Goal: Communication & Community: Answer question/provide support

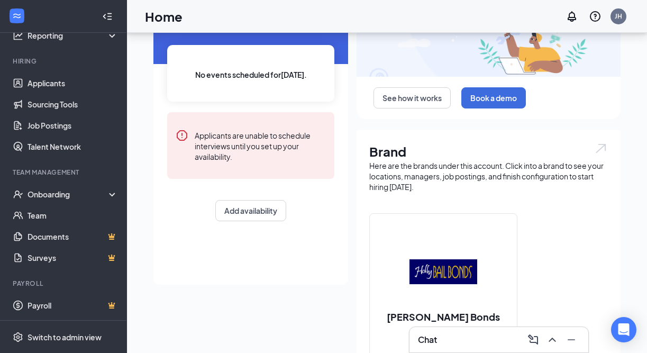
scroll to position [76, 0]
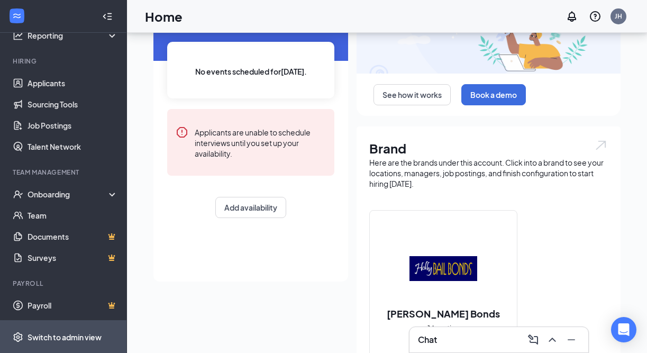
click at [77, 339] on div "Switch to admin view" at bounding box center [65, 337] width 74 height 11
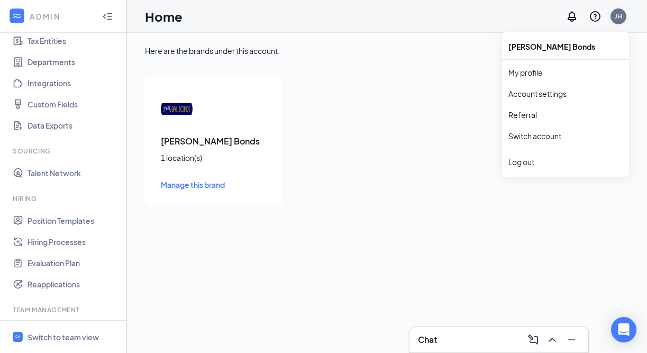
click at [620, 16] on div "JH" at bounding box center [618, 16] width 7 height 9
click at [576, 99] on link "Account settings" at bounding box center [566, 93] width 114 height 11
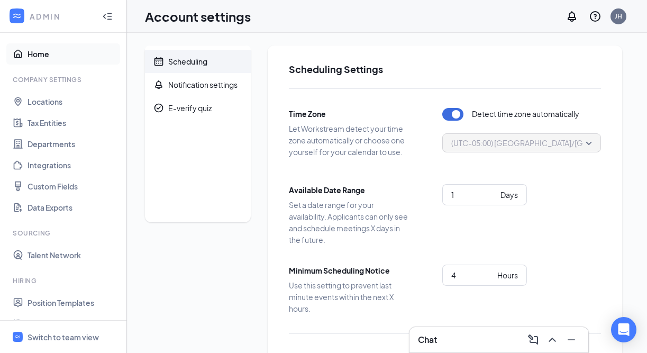
click at [38, 50] on link "Home" at bounding box center [73, 53] width 91 height 21
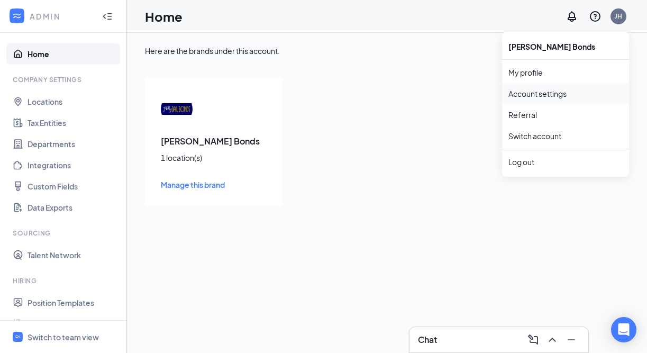
click at [571, 95] on link "Account settings" at bounding box center [566, 93] width 114 height 11
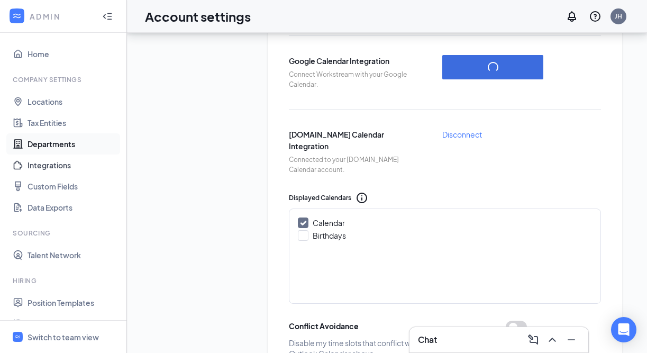
scroll to position [290, 0]
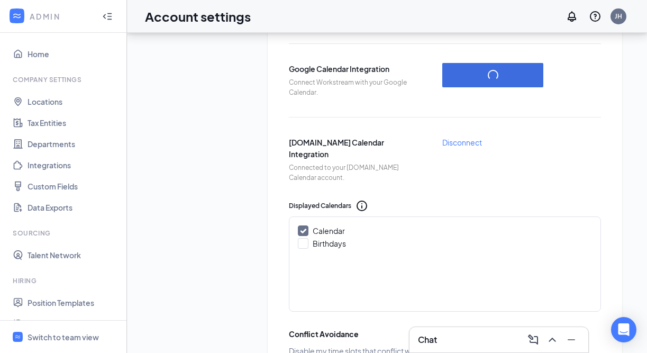
click at [112, 12] on icon "Collapse" at bounding box center [107, 16] width 11 height 11
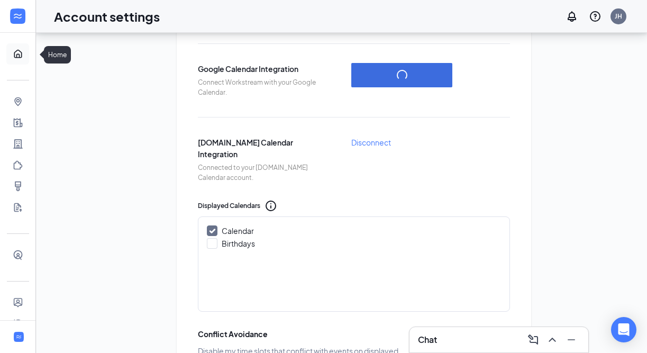
click at [28, 59] on link "Home" at bounding box center [33, 53] width 11 height 21
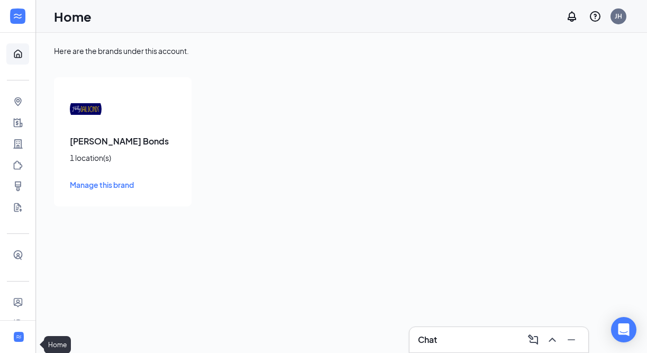
click at [28, 59] on link "Home" at bounding box center [33, 53] width 11 height 21
click at [24, 334] on div at bounding box center [19, 337] width 13 height 13
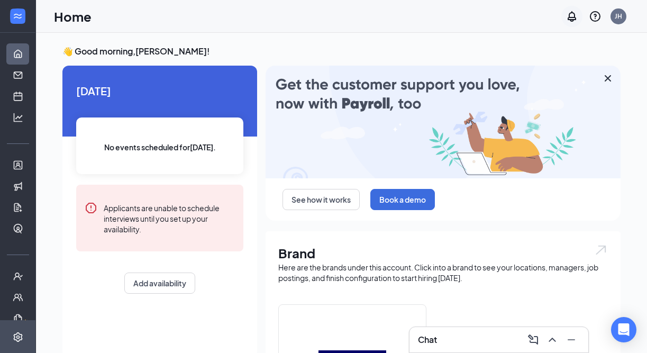
click at [571, 15] on icon "Notifications" at bounding box center [572, 16] width 13 height 13
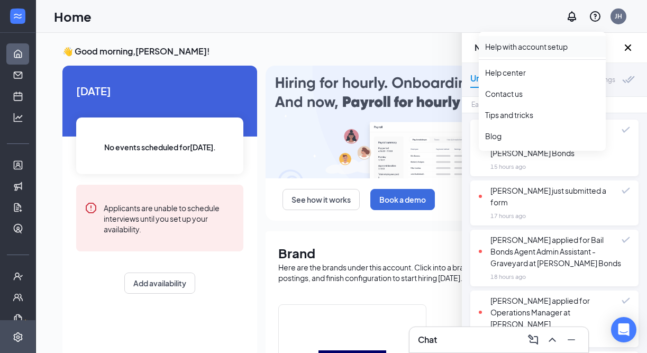
click at [569, 50] on link "Help with account setup" at bounding box center [542, 46] width 114 height 11
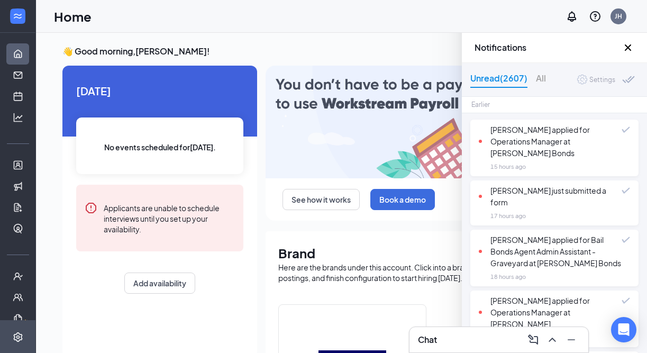
click at [625, 48] on icon "Cross" at bounding box center [628, 47] width 13 height 13
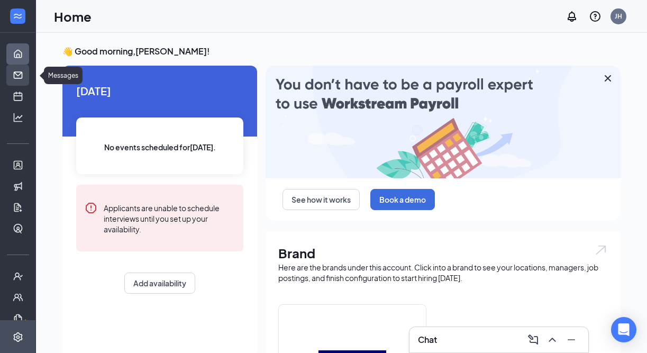
click at [28, 77] on link "Messages" at bounding box center [33, 75] width 11 height 21
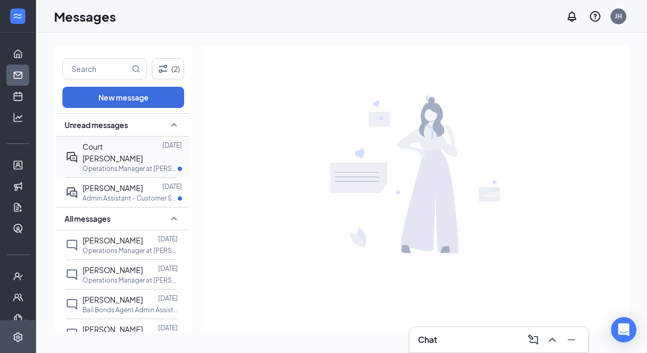
click at [103, 164] on p "Operations Manager at [PERSON_NAME] Bonds" at bounding box center [130, 168] width 95 height 9
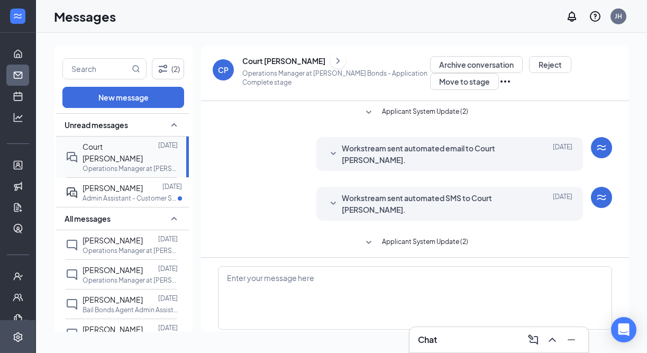
scroll to position [34, 0]
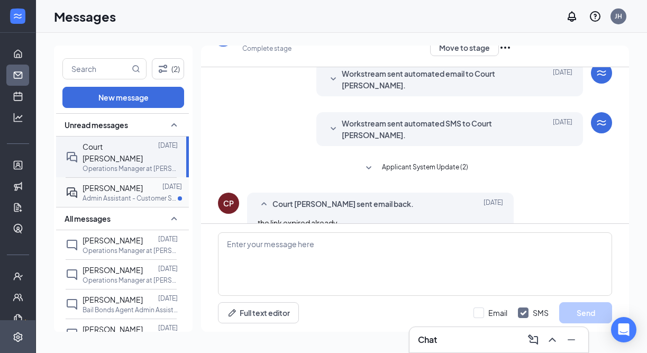
click at [107, 182] on div "[PERSON_NAME]" at bounding box center [113, 188] width 60 height 12
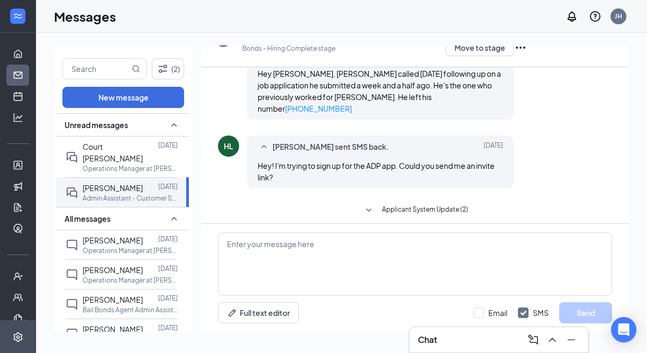
scroll to position [140, 0]
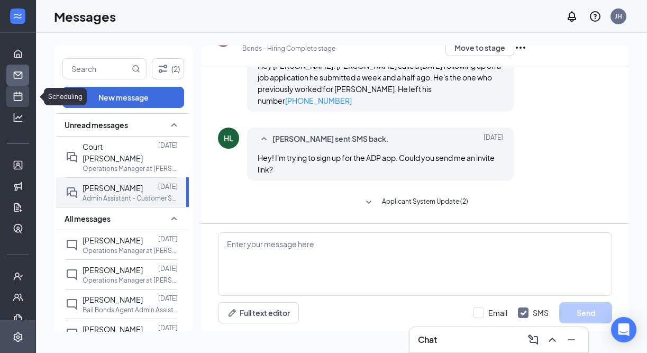
click at [28, 97] on link "Scheduling" at bounding box center [33, 96] width 11 height 21
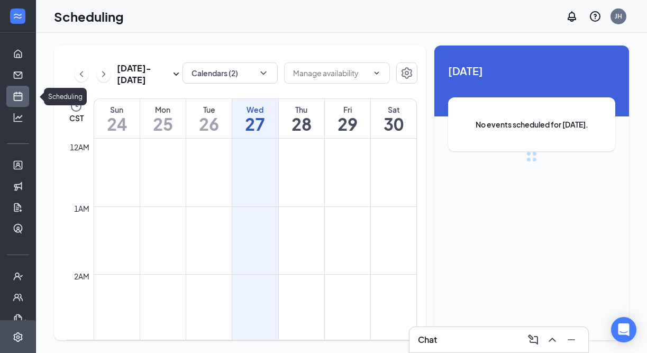
scroll to position [520, 0]
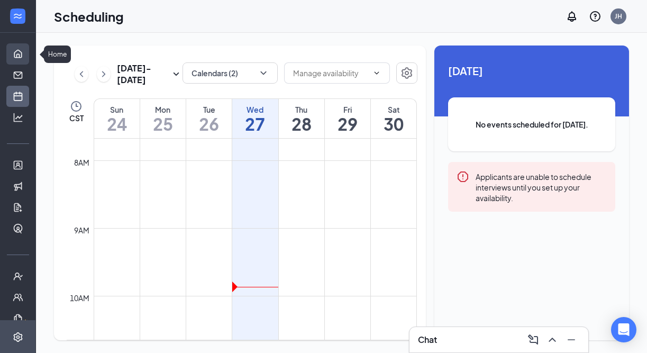
click at [28, 52] on link "Home" at bounding box center [33, 53] width 11 height 21
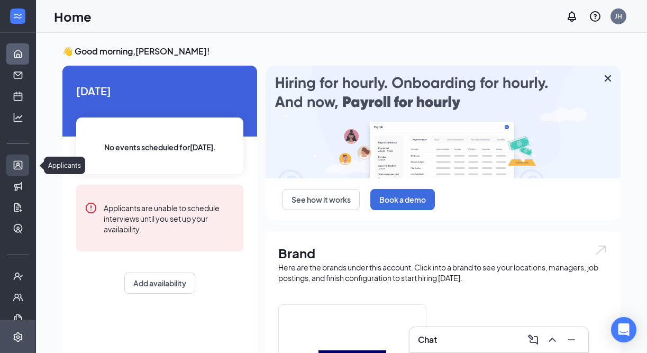
click at [28, 160] on link "Applicants" at bounding box center [33, 165] width 11 height 21
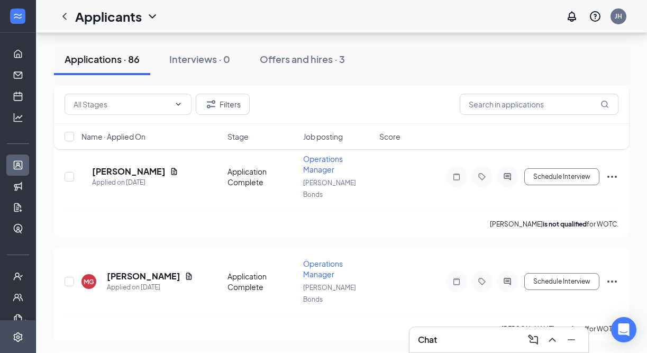
scroll to position [8134, 0]
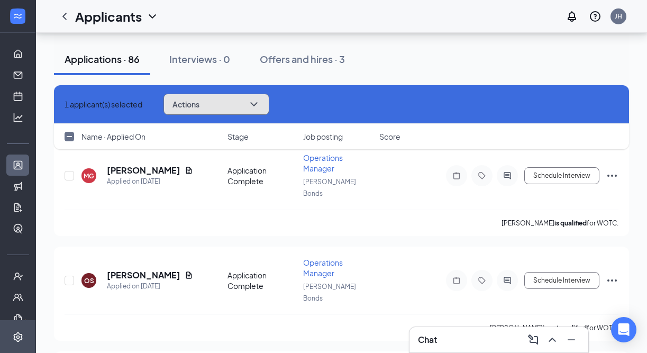
click at [256, 106] on button "Actions" at bounding box center [217, 104] width 106 height 21
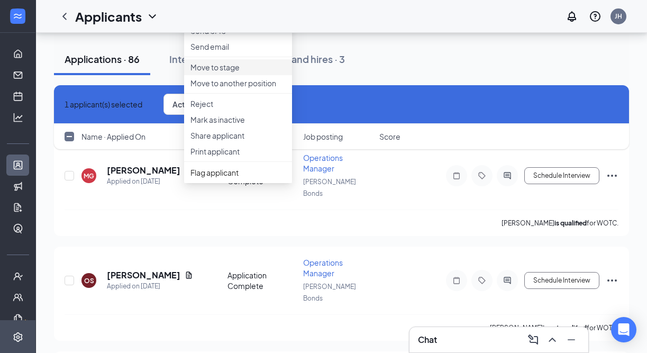
click at [255, 73] on p "Move to stage" at bounding box center [238, 67] width 95 height 11
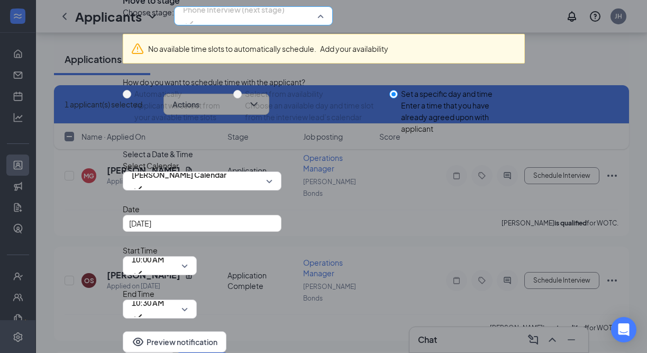
click at [262, 17] on span "Phone Interview (next stage)" at bounding box center [234, 10] width 102 height 16
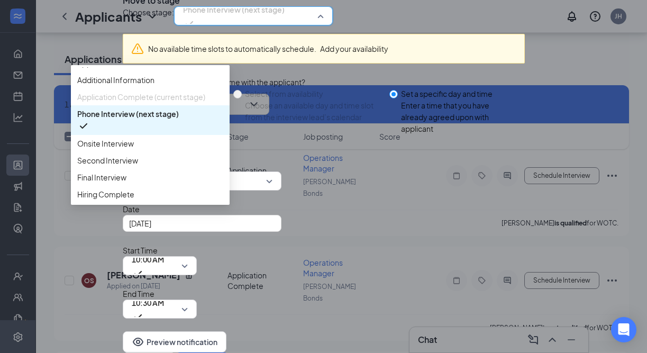
scroll to position [60, 0]
click at [134, 200] on span "Hiring Complete" at bounding box center [105, 194] width 57 height 12
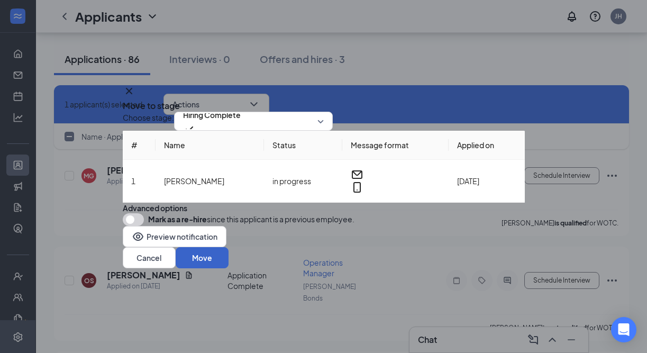
click at [229, 268] on button "Move" at bounding box center [202, 257] width 53 height 21
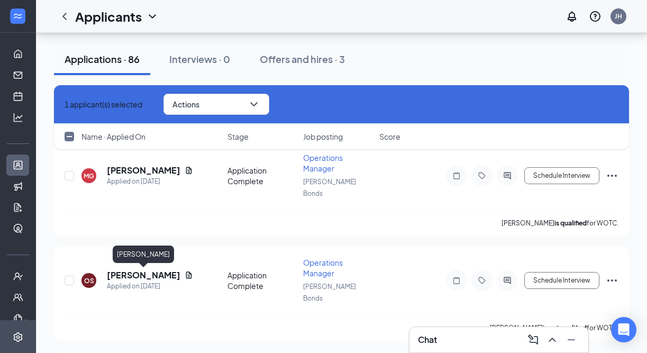
checkbox input "false"
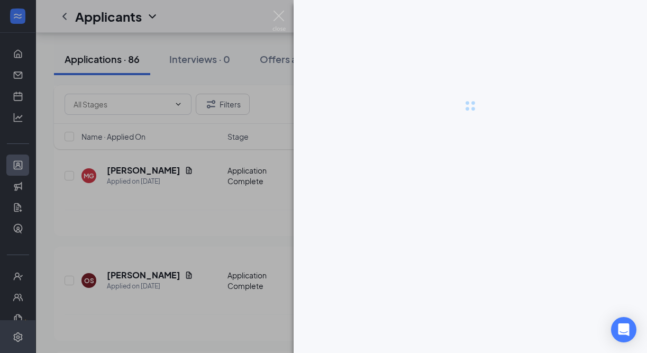
scroll to position [8036, 0]
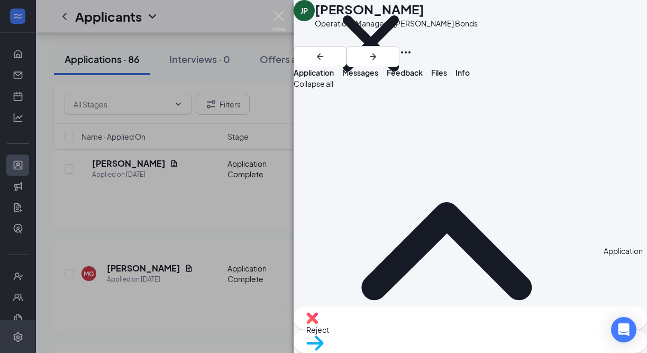
click at [378, 77] on span "Messages" at bounding box center [360, 73] width 36 height 10
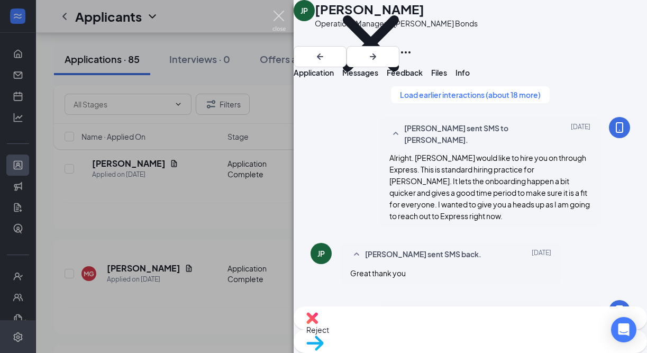
click at [279, 16] on img at bounding box center [279, 21] width 13 height 21
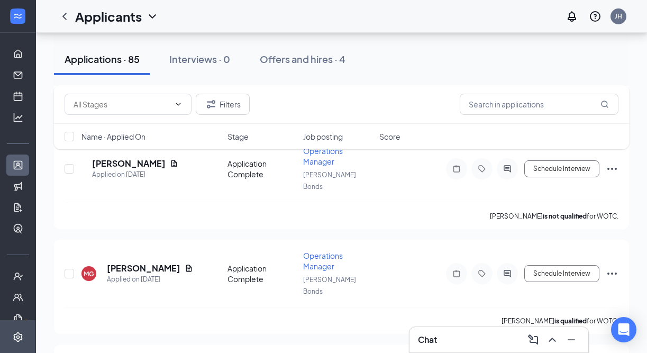
checkbox input "true"
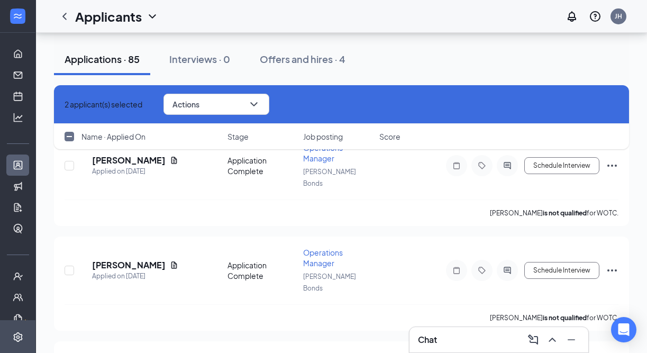
scroll to position [7934, 0]
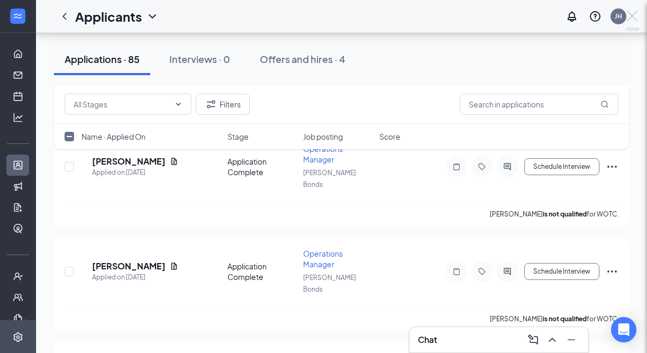
checkbox input "false"
click at [71, 190] on div at bounding box center [323, 176] width 647 height 353
checkbox input "true"
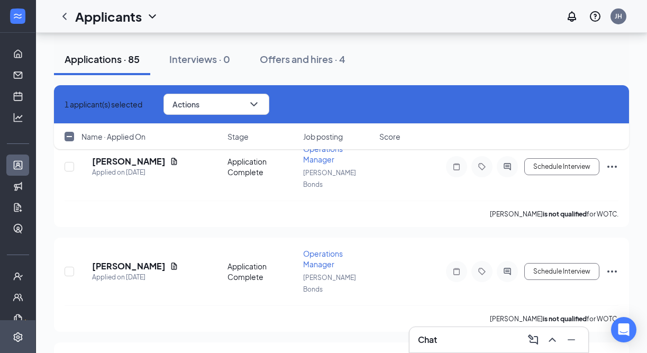
checkbox input "true"
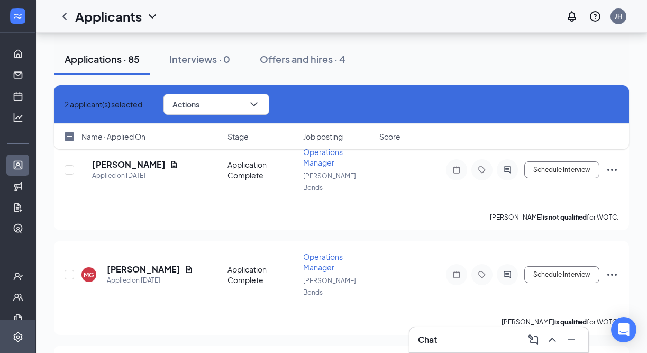
scroll to position [8036, 0]
checkbox input "true"
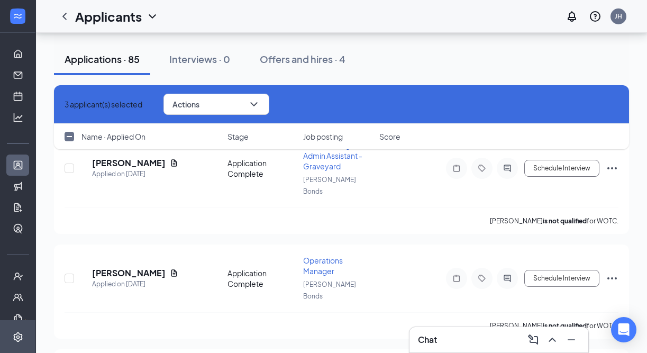
scroll to position [7822, 0]
checkbox input "true"
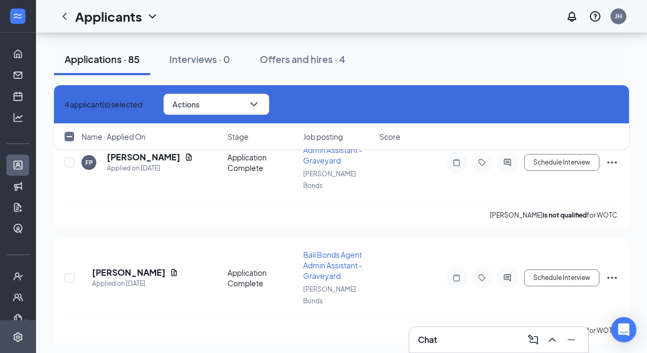
scroll to position [7694, 0]
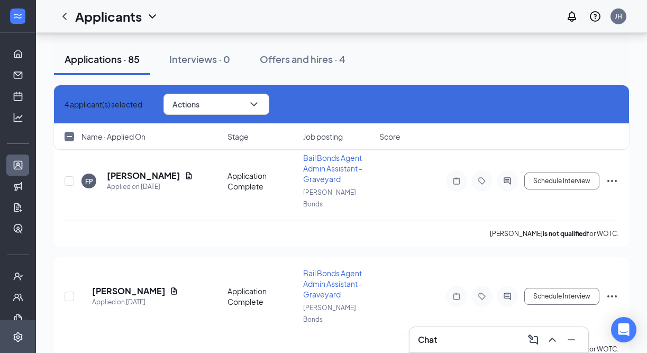
checkbox input "true"
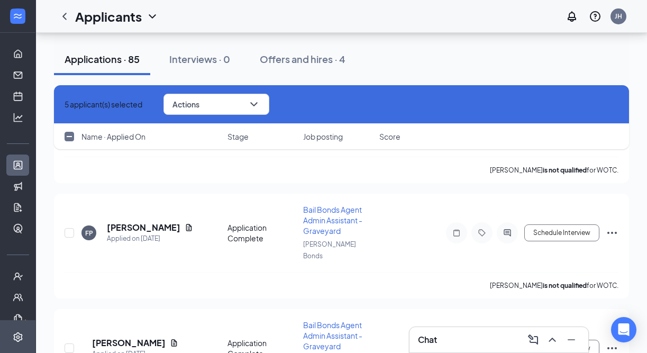
scroll to position [7624, 0]
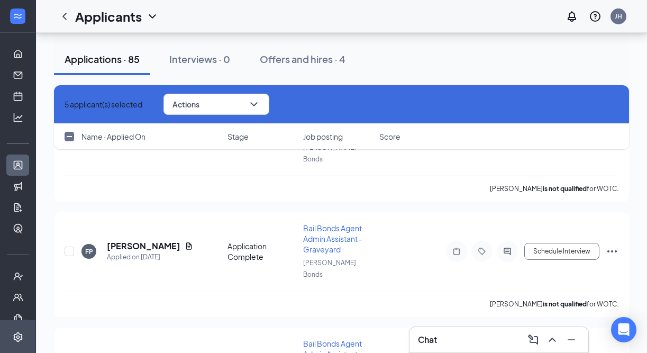
checkbox input "true"
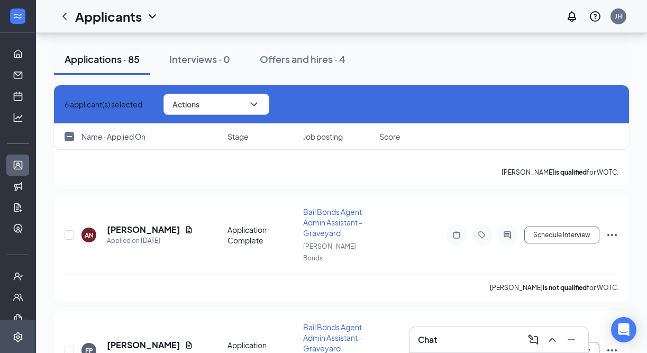
scroll to position [7512, 0]
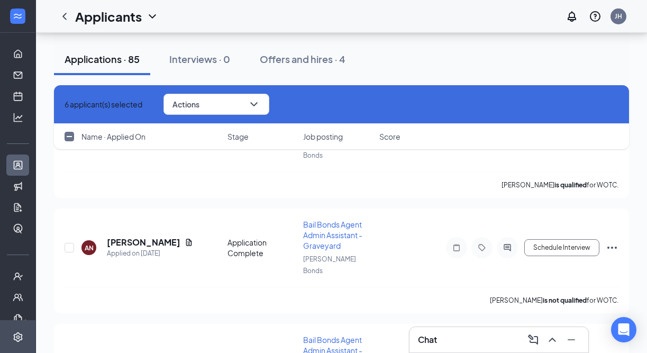
checkbox input "true"
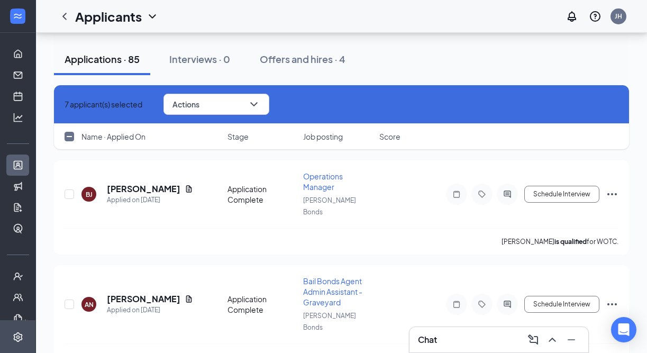
scroll to position [7452, 0]
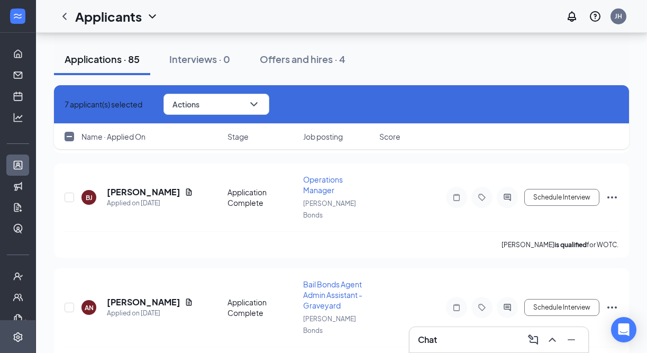
checkbox input "true"
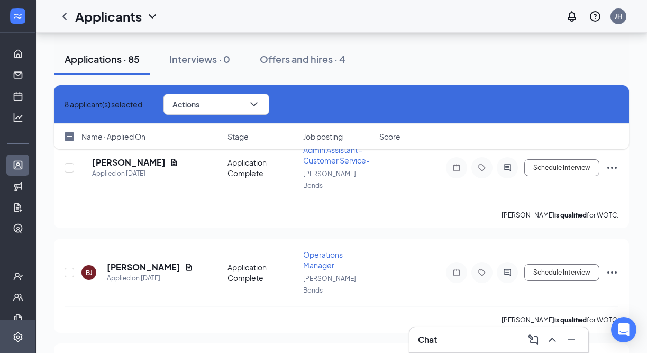
scroll to position [7369, 0]
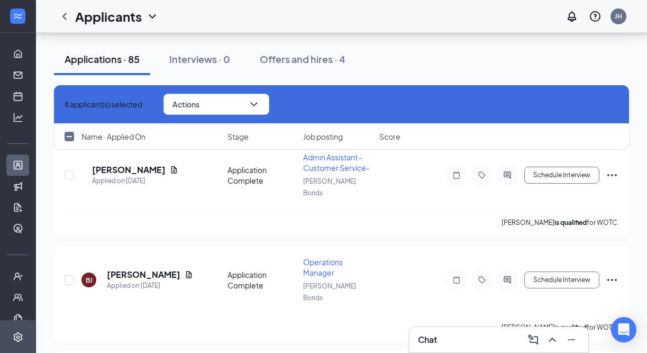
checkbox input "true"
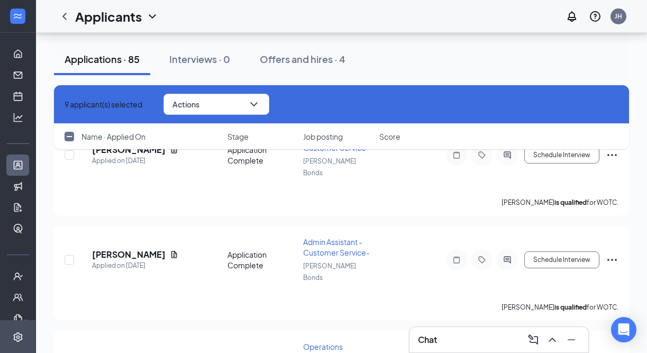
scroll to position [7276, 0]
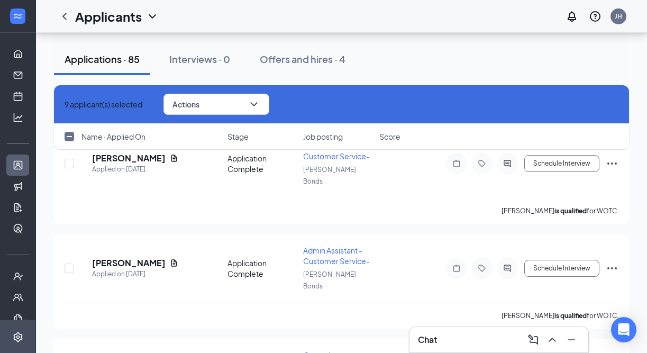
checkbox input "true"
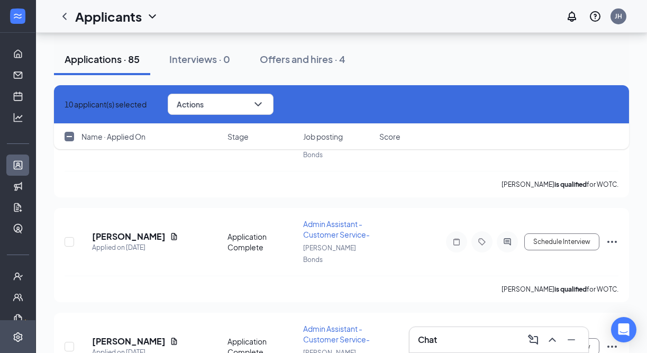
scroll to position [7194, 0]
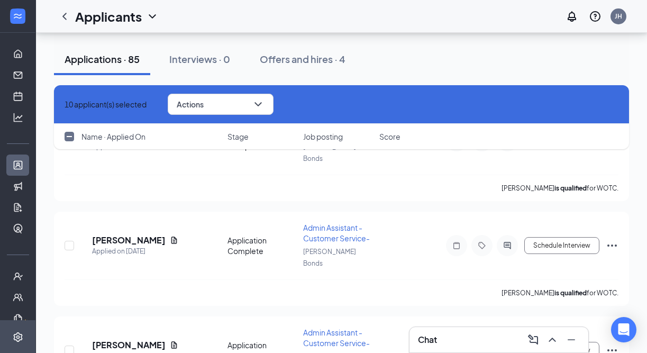
checkbox input "true"
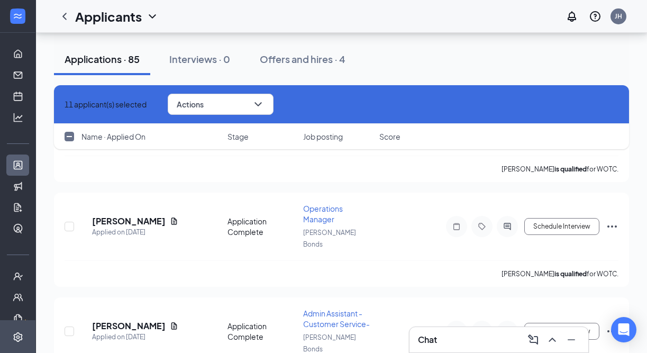
scroll to position [7106, 0]
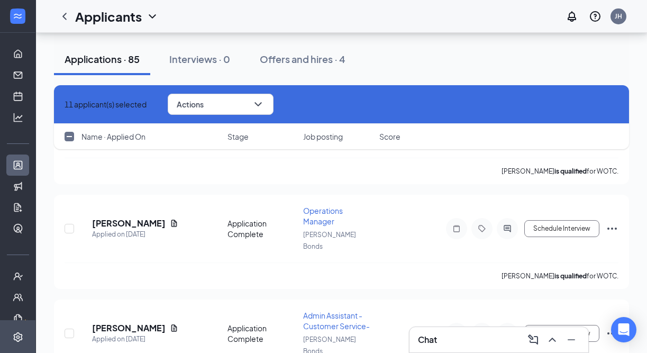
checkbox input "true"
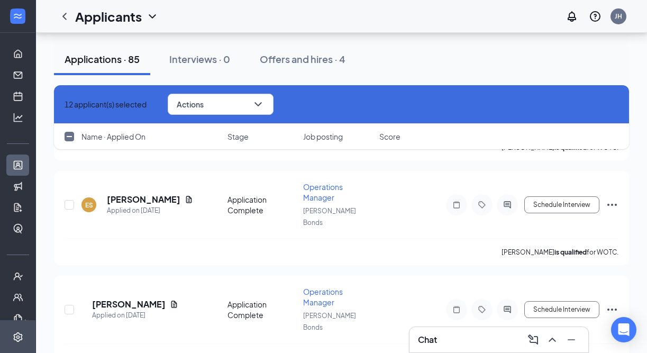
scroll to position [7023, 0]
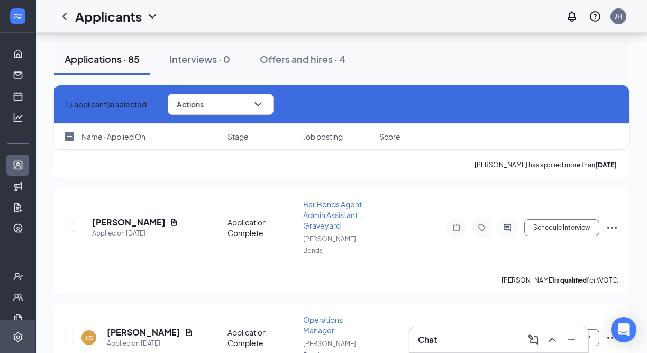
scroll to position [6883, 0]
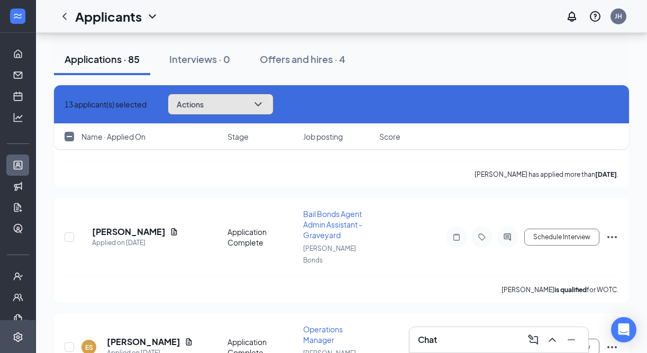
click at [227, 103] on button "Actions" at bounding box center [221, 104] width 106 height 21
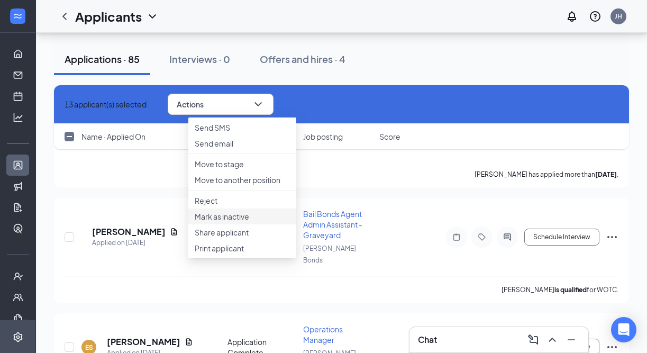
click at [238, 222] on p "Mark as inactive" at bounding box center [242, 216] width 95 height 11
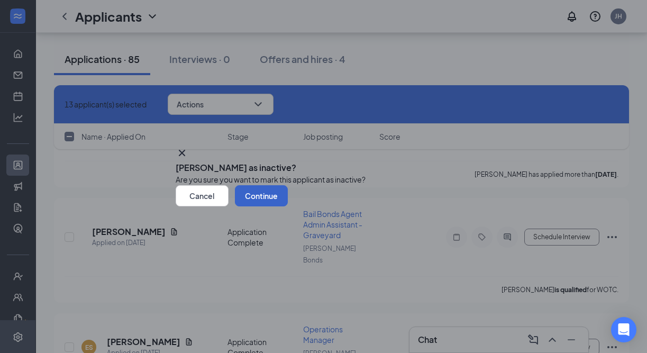
click at [288, 206] on button "Continue" at bounding box center [261, 195] width 53 height 21
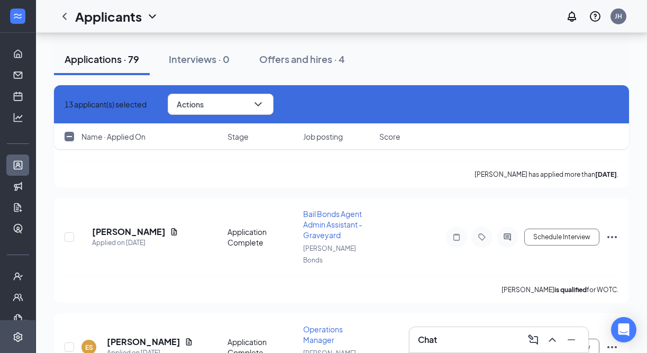
checkbox input "false"
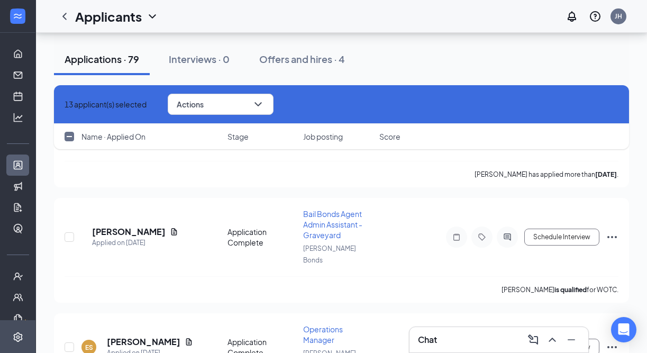
checkbox input "false"
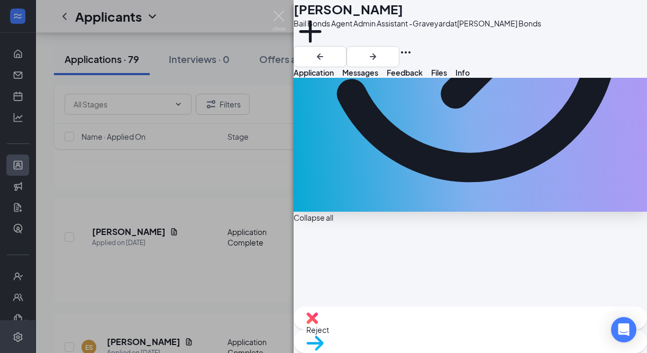
scroll to position [264, 0]
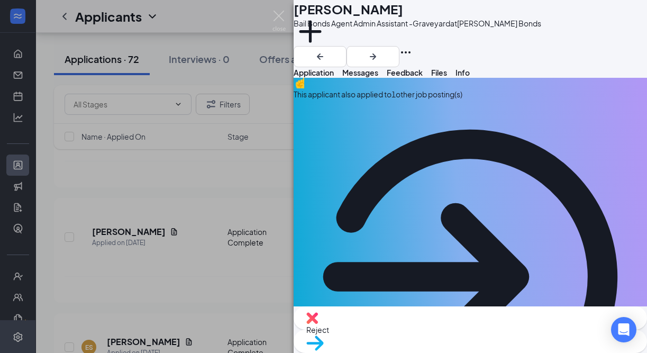
scroll to position [0, 0]
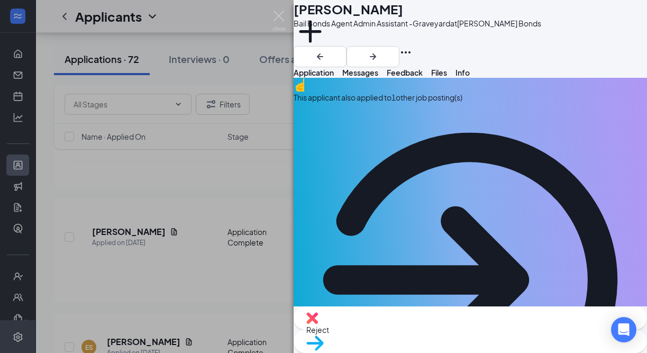
click at [378, 77] on span "Messages" at bounding box center [360, 73] width 36 height 10
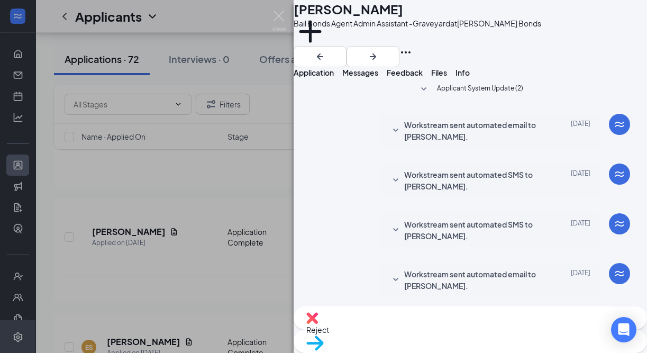
scroll to position [163, 0]
drag, startPoint x: 326, startPoint y: 224, endPoint x: 462, endPoint y: 248, distance: 138.2
type textarea "This is [PERSON_NAME] from [PERSON_NAME] Bonds. I am conducting phone interview…"
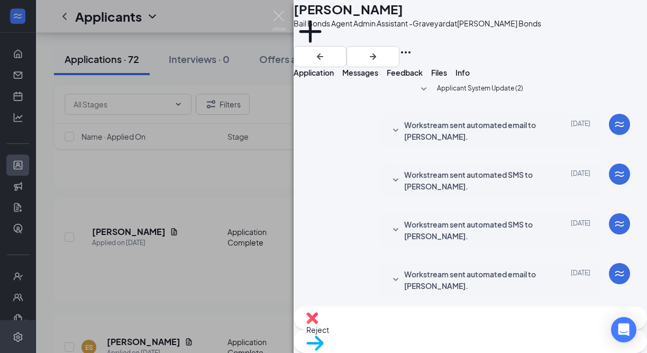
click at [276, 16] on img at bounding box center [279, 21] width 13 height 21
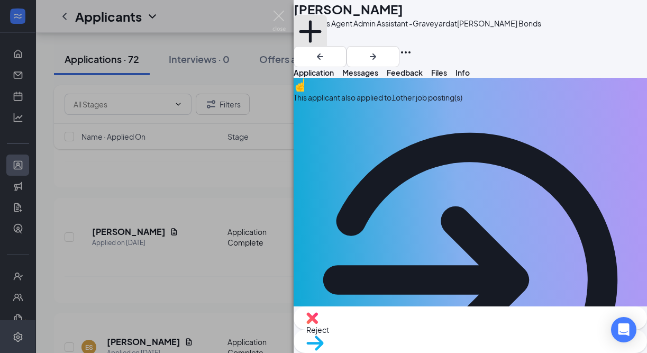
click at [327, 46] on button "Add a tag" at bounding box center [310, 37] width 33 height 45
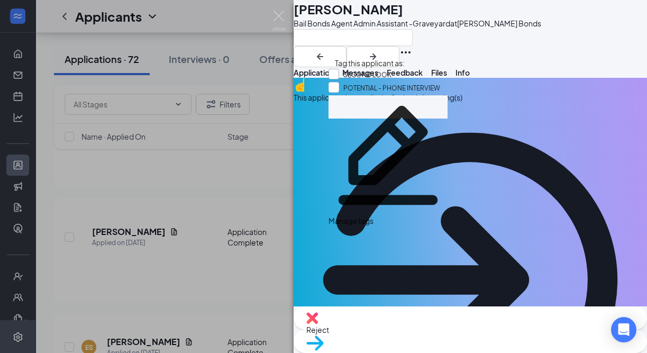
click at [370, 74] on input "SECOND LOOK" at bounding box center [360, 75] width 63 height 12
checkbox input "true"
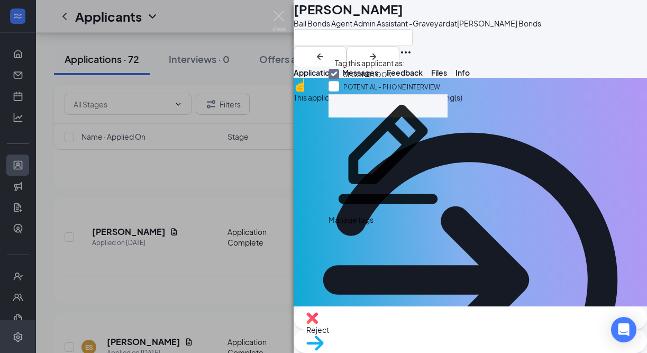
click at [560, 48] on div "KL [PERSON_NAME] Bail Bonds Agent Admin Assistant -Graveyard at [PERSON_NAME] B…" at bounding box center [471, 33] width 354 height 67
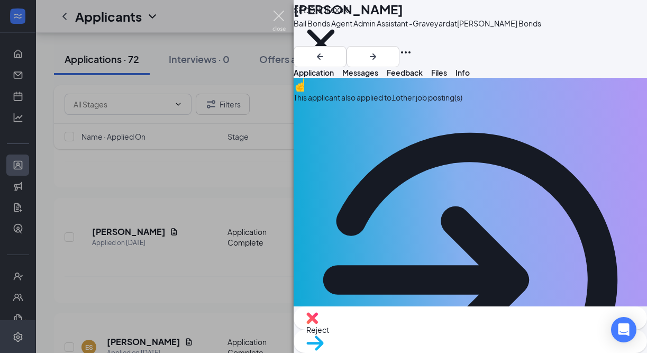
click at [278, 14] on img at bounding box center [279, 21] width 13 height 21
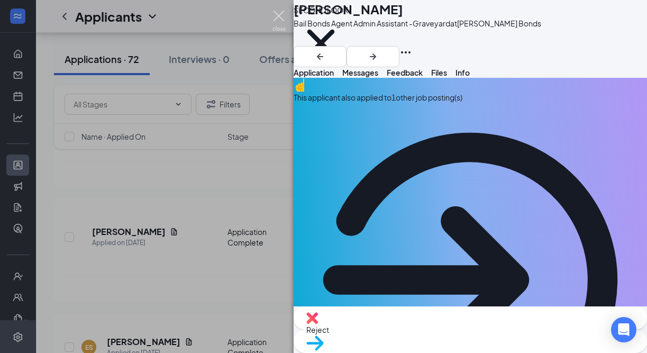
click at [281, 15] on img at bounding box center [279, 21] width 13 height 21
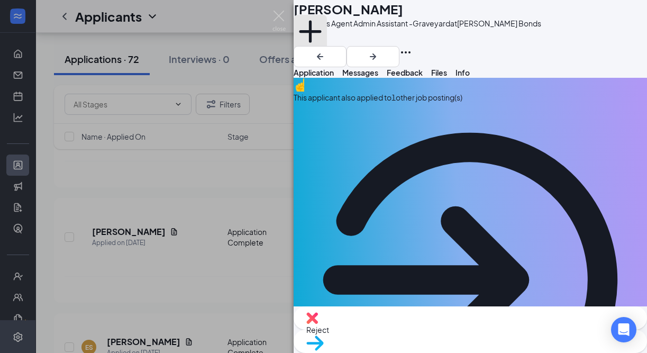
click at [327, 42] on button "Add a tag" at bounding box center [310, 37] width 33 height 45
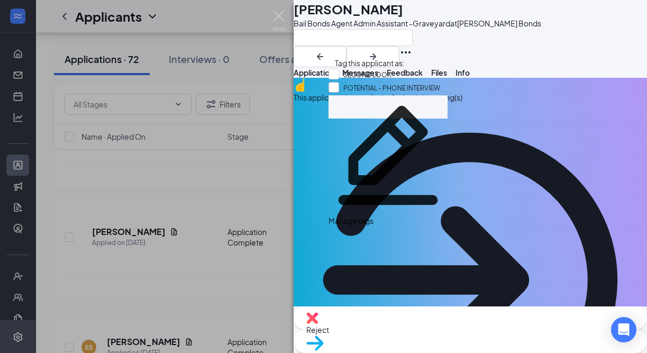
click at [369, 91] on input "POTENTIAL - PHONE INTERVIEW" at bounding box center [385, 88] width 112 height 12
checkbox input "true"
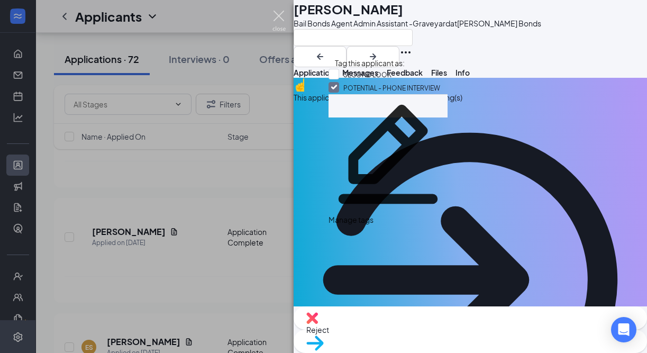
click at [283, 16] on img at bounding box center [279, 21] width 13 height 21
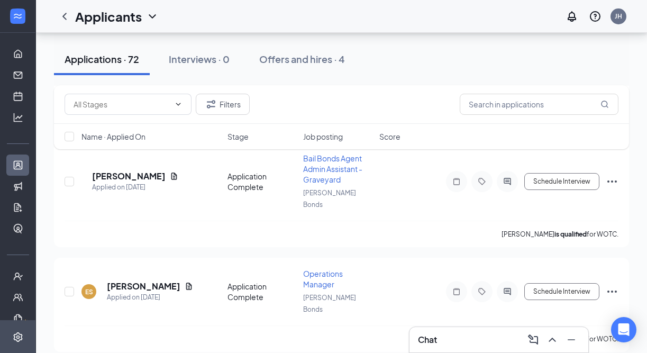
scroll to position [6947, 0]
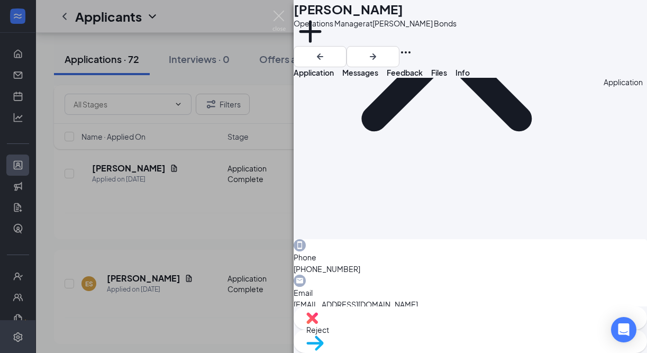
scroll to position [195, 0]
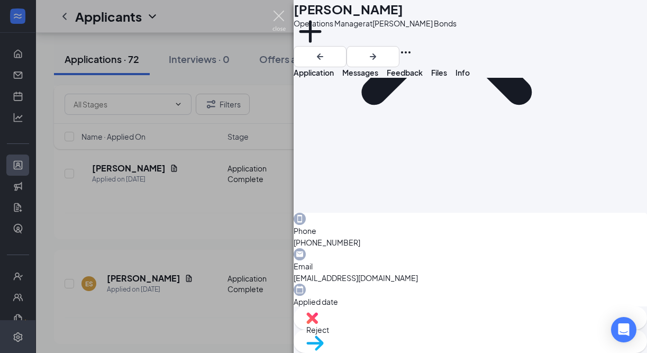
click at [283, 13] on img at bounding box center [279, 21] width 13 height 21
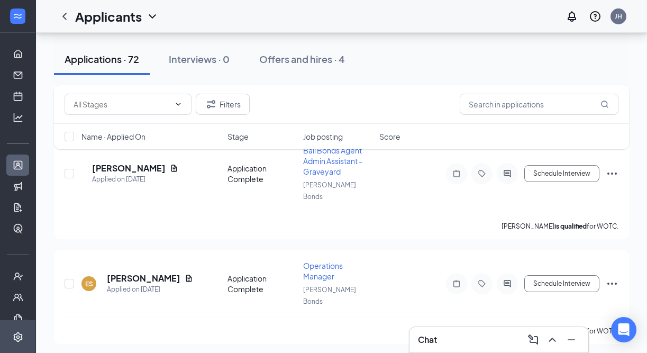
checkbox input "true"
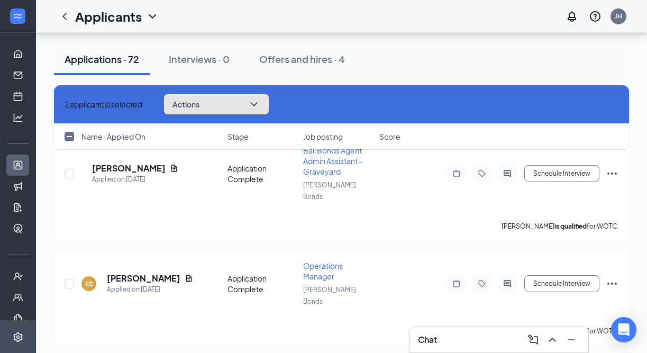
click at [238, 109] on button "Actions" at bounding box center [217, 104] width 106 height 21
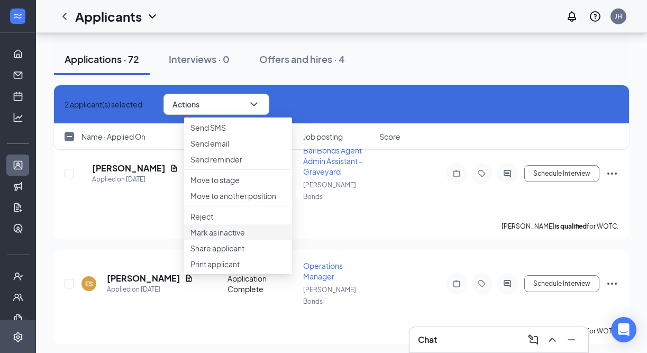
click at [238, 240] on li "Mark as inactive" at bounding box center [238, 232] width 108 height 16
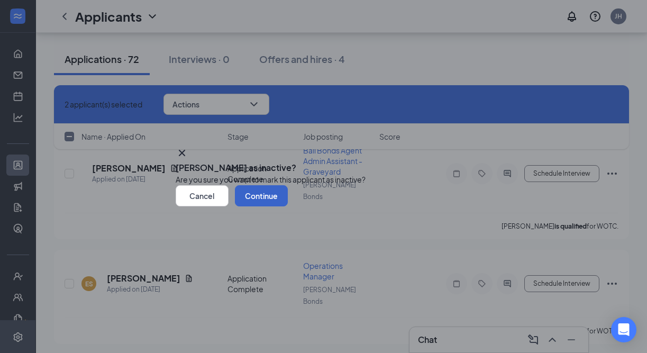
click at [288, 206] on button "Continue" at bounding box center [261, 195] width 53 height 21
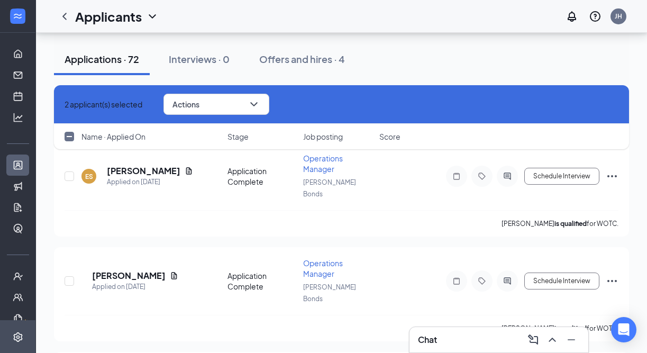
scroll to position [7059, 0]
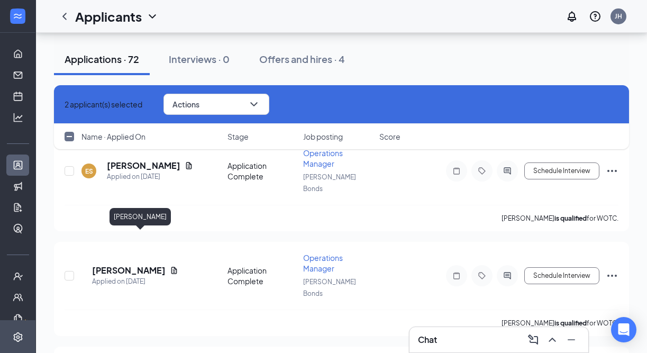
checkbox input "false"
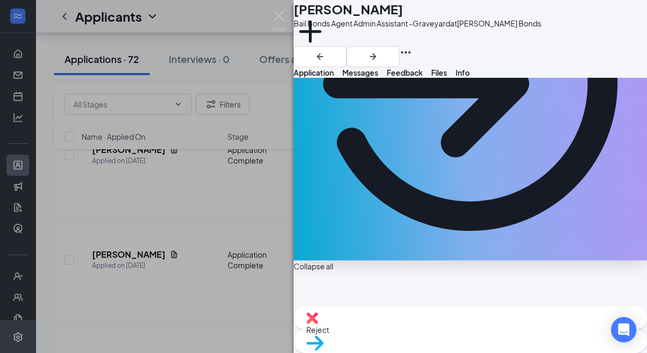
scroll to position [203, 0]
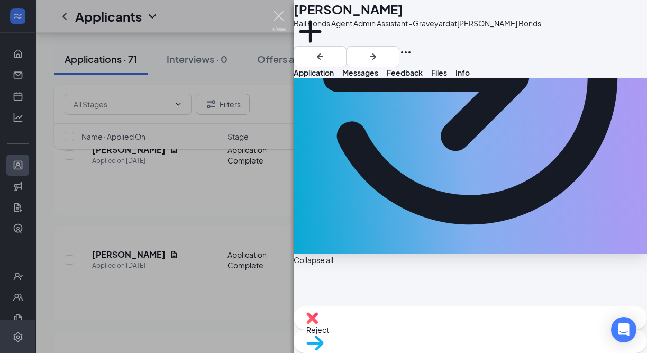
click at [280, 17] on img at bounding box center [279, 21] width 13 height 21
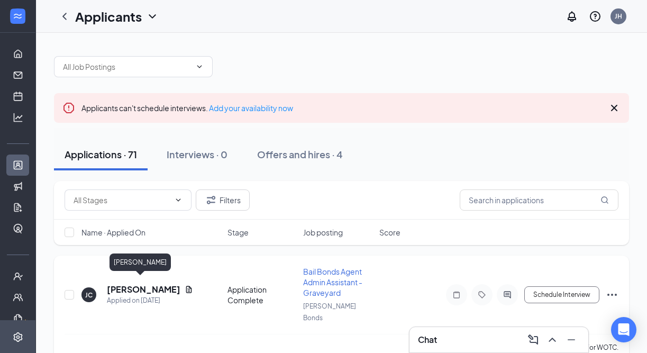
click at [125, 284] on h5 "[PERSON_NAME]" at bounding box center [144, 290] width 74 height 12
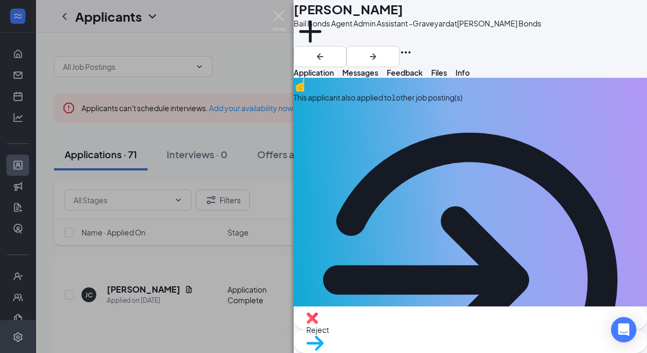
click at [382, 125] on div "This applicant also applied to 1 other job posting(s)" at bounding box center [471, 267] width 354 height 379
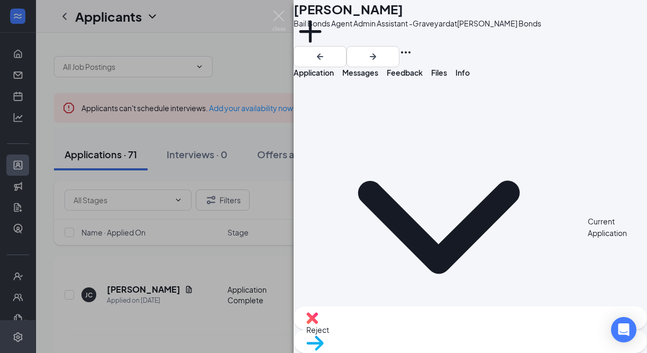
click at [447, 77] on span "Files" at bounding box center [439, 73] width 16 height 10
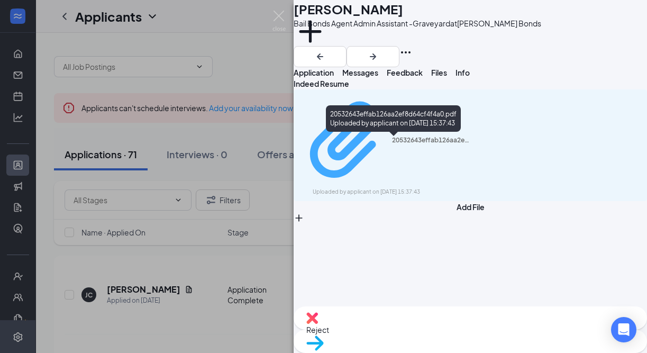
click at [446, 188] on div "Uploaded by applicant on [DATE] 15:37:43" at bounding box center [392, 192] width 159 height 8
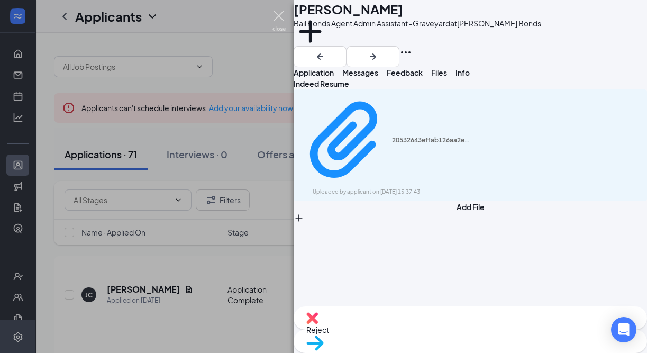
click at [280, 11] on img at bounding box center [279, 21] width 13 height 21
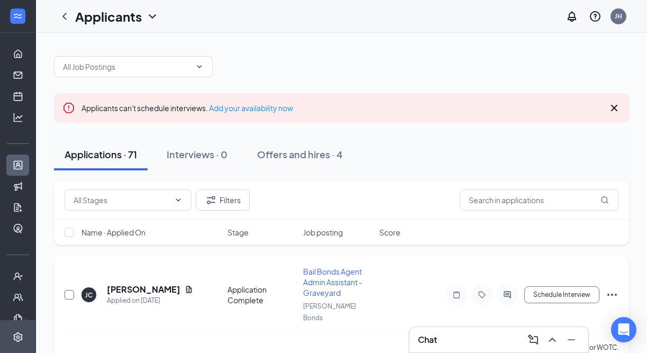
click at [70, 291] on input "checkbox" at bounding box center [70, 295] width 10 height 10
checkbox input "true"
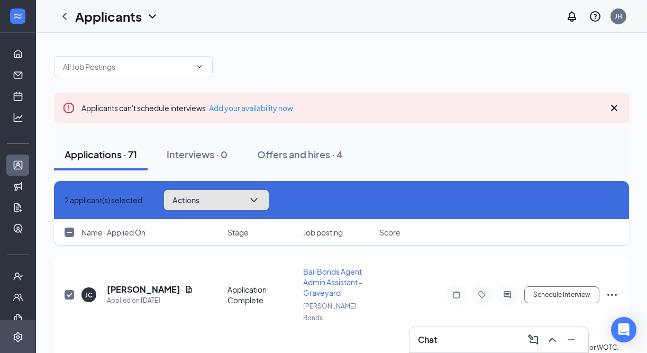
click at [241, 195] on button "Actions" at bounding box center [217, 200] width 106 height 21
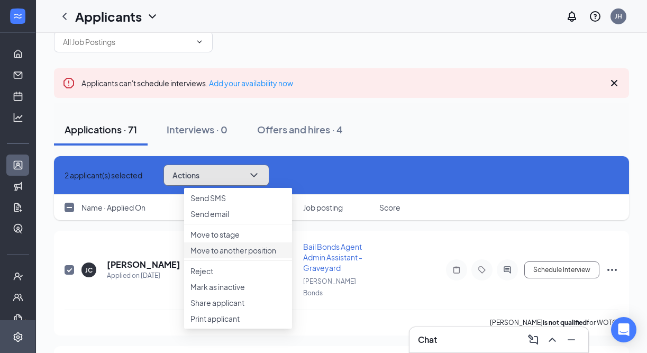
scroll to position [26, 0]
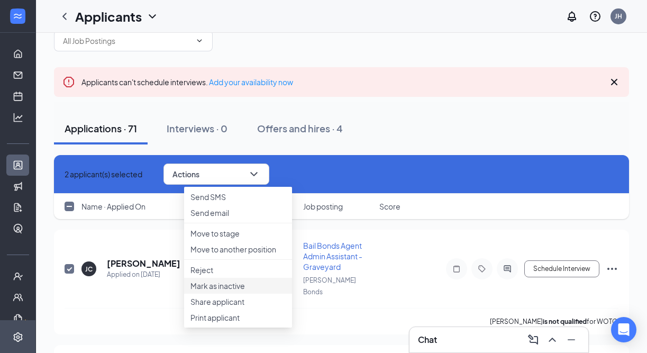
click at [247, 294] on li "Mark as inactive" at bounding box center [238, 286] width 108 height 16
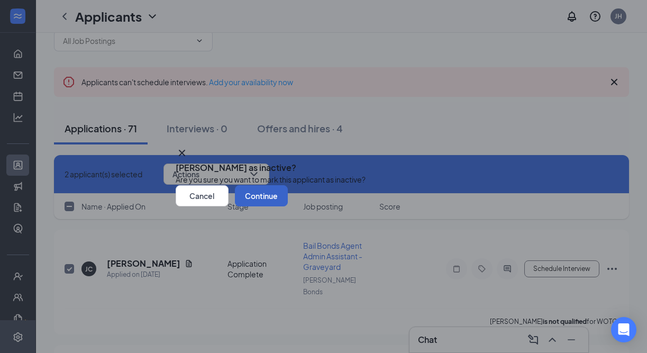
click at [288, 206] on button "Continue" at bounding box center [261, 195] width 53 height 21
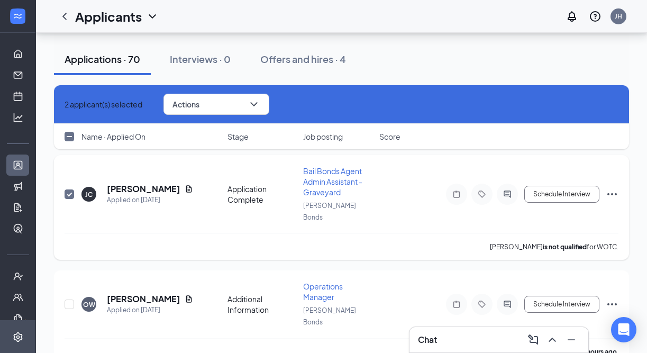
scroll to position [103, 0]
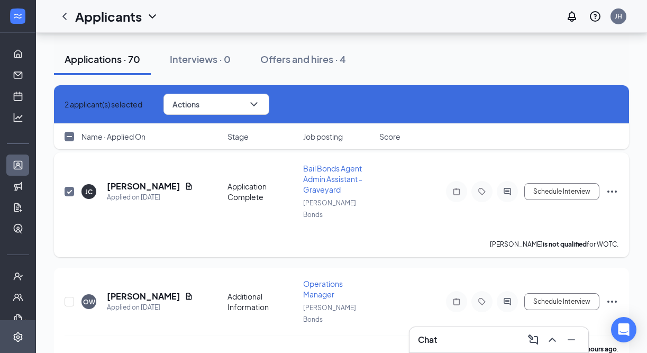
checkbox input "false"
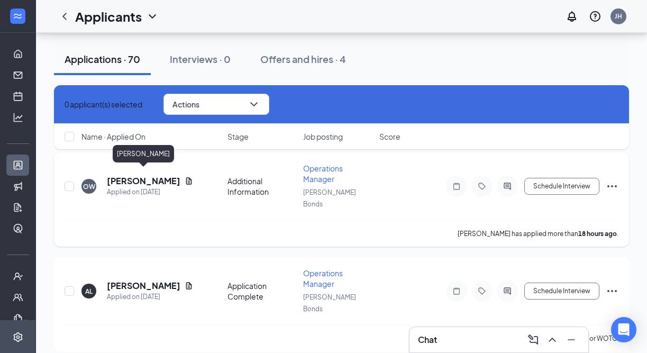
click at [168, 178] on h5 "[PERSON_NAME]" at bounding box center [144, 181] width 74 height 12
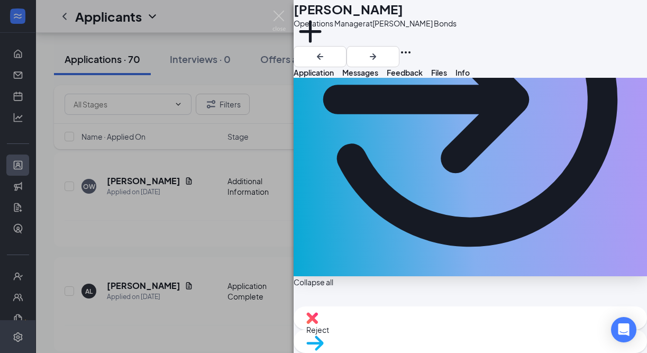
scroll to position [182, 0]
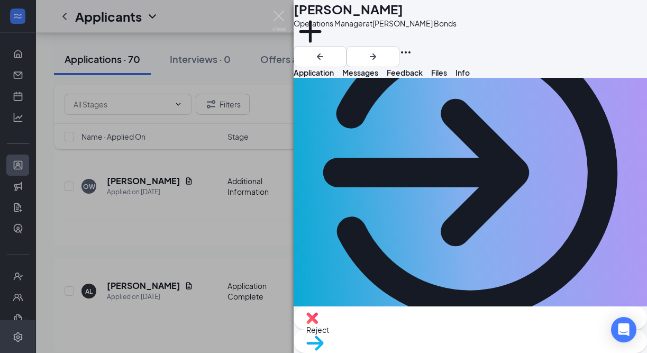
scroll to position [0, 0]
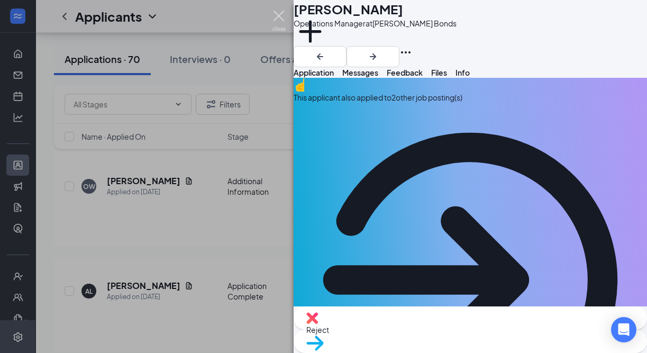
click at [281, 17] on img at bounding box center [279, 21] width 13 height 21
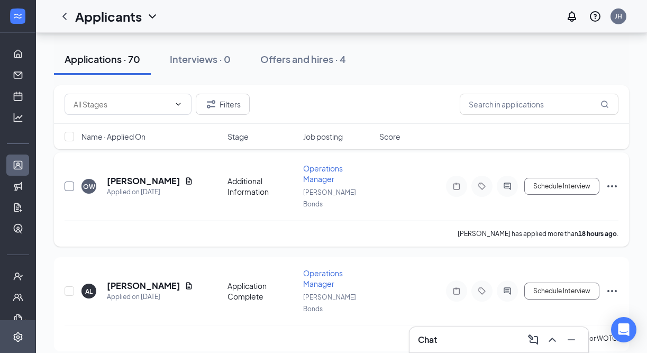
click at [70, 182] on input "checkbox" at bounding box center [70, 187] width 10 height 10
checkbox input "true"
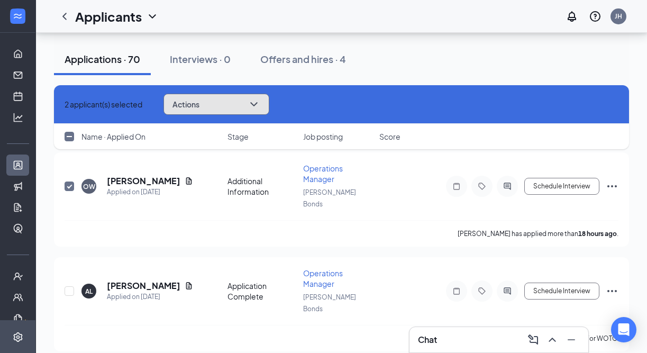
click at [227, 106] on button "Actions" at bounding box center [217, 104] width 106 height 21
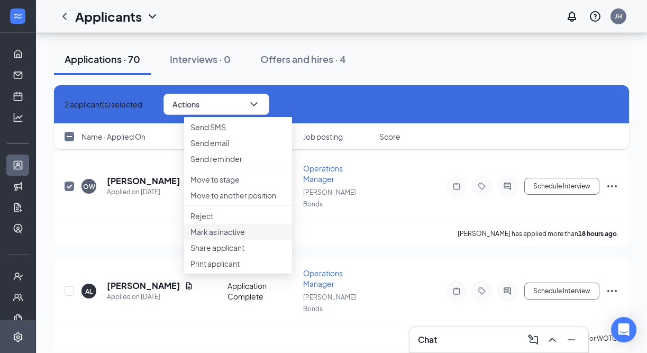
click at [243, 237] on p "Mark as inactive" at bounding box center [238, 232] width 95 height 11
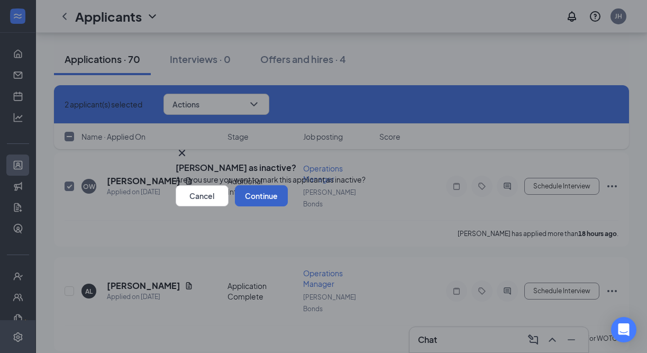
click at [288, 206] on button "Continue" at bounding box center [261, 195] width 53 height 21
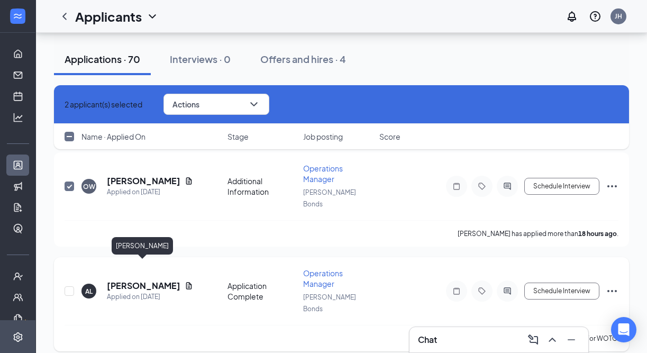
click at [114, 280] on h5 "[PERSON_NAME]" at bounding box center [144, 286] width 74 height 12
checkbox input "false"
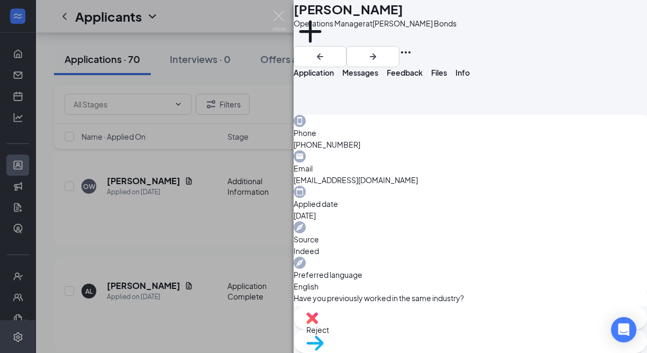
scroll to position [305, 0]
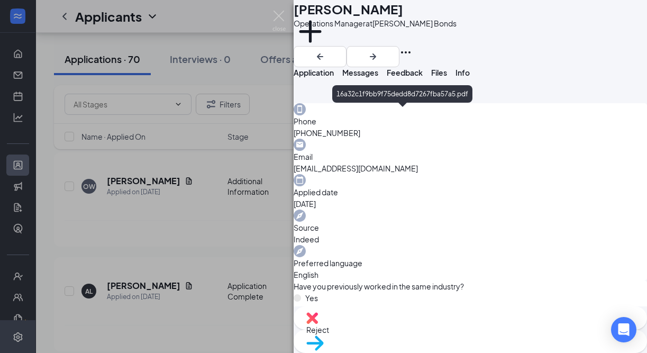
click at [401, 86] on div "16a32c1f9bb9f75dedd8d7267fba57a5.pdf" at bounding box center [402, 93] width 140 height 17
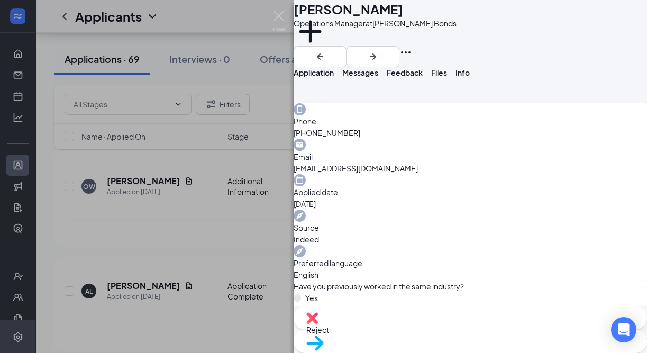
click at [378, 77] on span "Messages" at bounding box center [360, 73] width 36 height 10
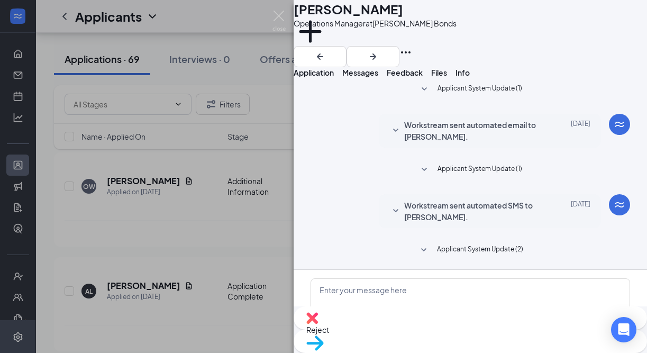
scroll to position [94, 0]
paste textarea "This is [PERSON_NAME] from [PERSON_NAME] Bonds. I am conducting phone interview…"
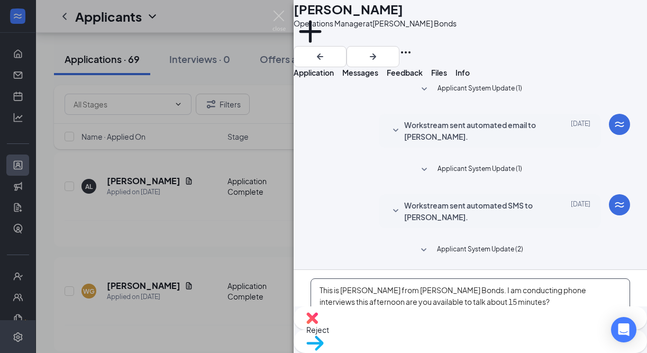
type textarea "This is [PERSON_NAME] from [PERSON_NAME] Bonds. I am conducting phone interview…"
click at [591, 348] on button "Send" at bounding box center [604, 358] width 53 height 21
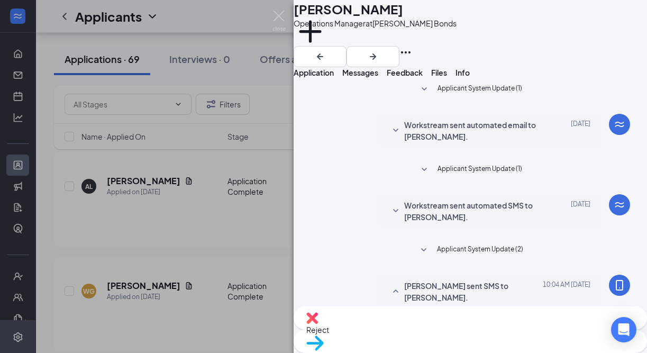
scroll to position [185, 0]
click at [281, 13] on img at bounding box center [279, 21] width 13 height 21
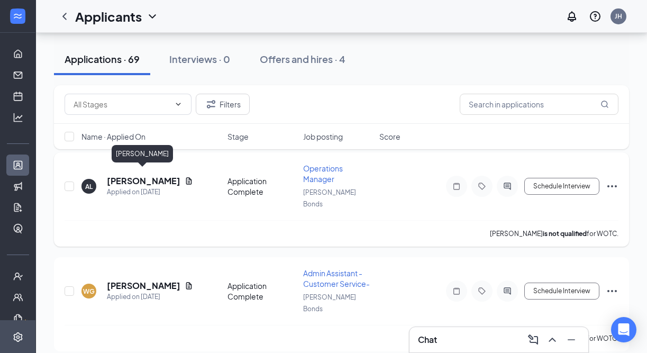
click at [140, 175] on h5 "[PERSON_NAME]" at bounding box center [144, 181] width 74 height 12
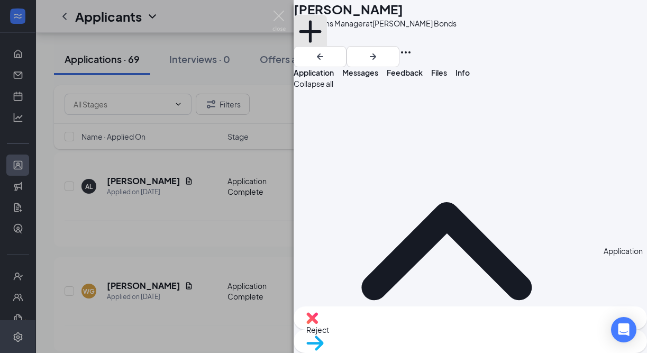
click at [327, 48] on button "Add a tag" at bounding box center [310, 37] width 33 height 45
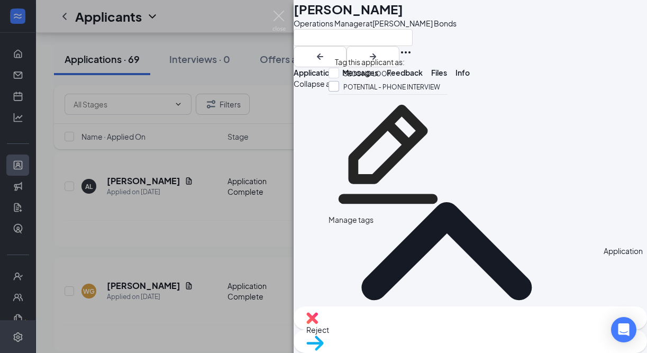
click at [362, 91] on input "POTENTIAL - PHONE INTERVIEW" at bounding box center [385, 87] width 112 height 12
checkbox input "true"
click at [525, 57] on div "AL [PERSON_NAME] Operations Manager at [PERSON_NAME] Bonds" at bounding box center [471, 33] width 354 height 67
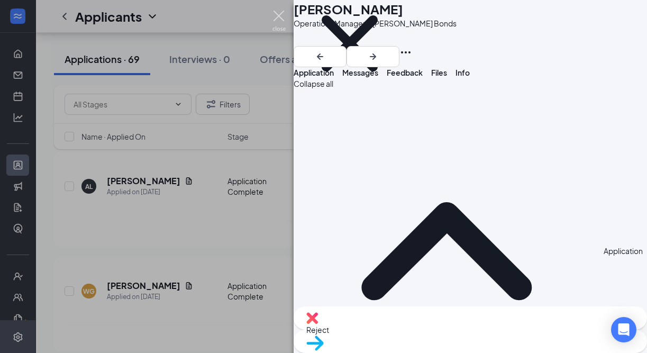
click at [282, 13] on img at bounding box center [279, 21] width 13 height 21
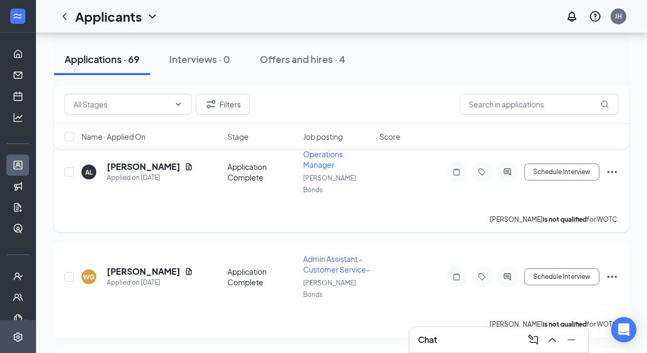
scroll to position [119, 0]
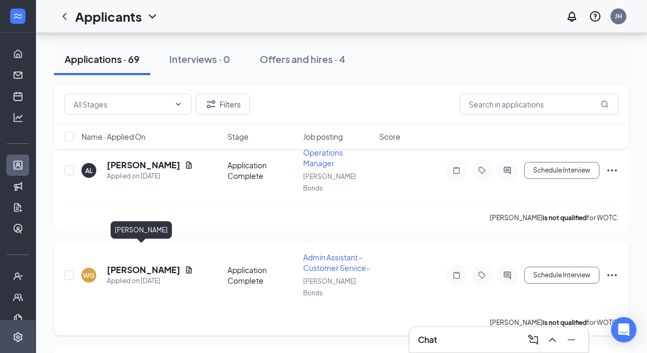
click at [148, 264] on h5 "[PERSON_NAME]" at bounding box center [144, 270] width 74 height 12
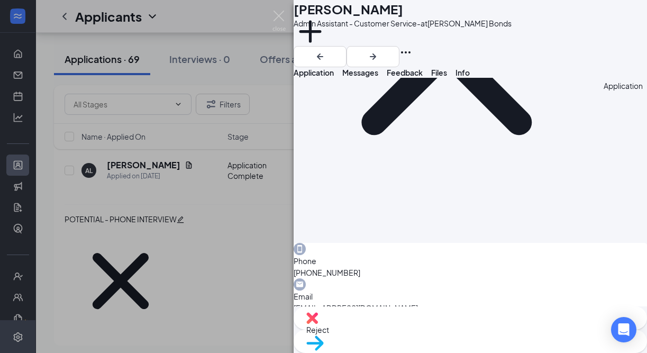
scroll to position [201, 0]
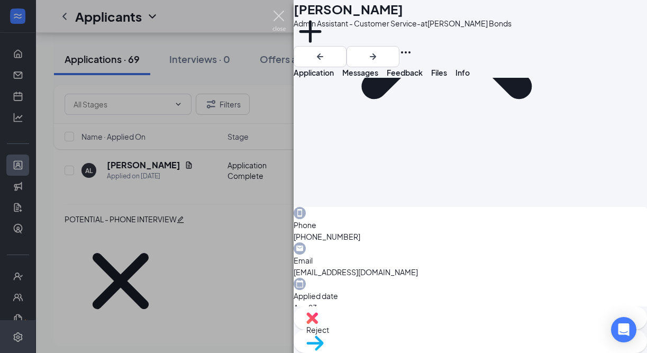
click at [283, 21] on img at bounding box center [279, 21] width 13 height 21
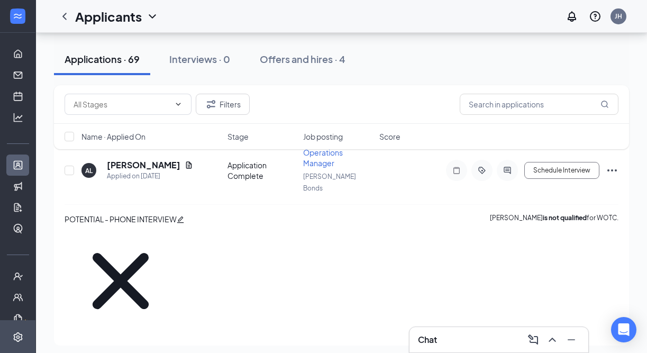
checkbox input "true"
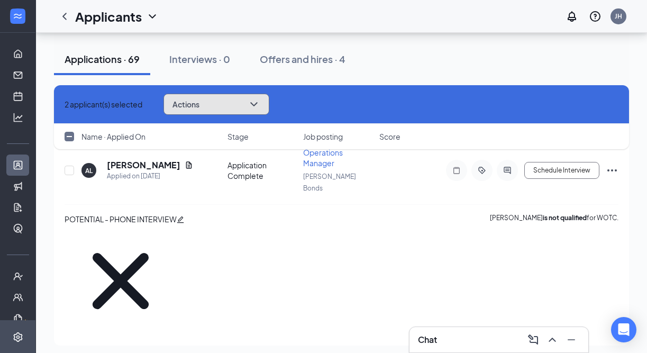
click at [236, 108] on button "Actions" at bounding box center [217, 104] width 106 height 21
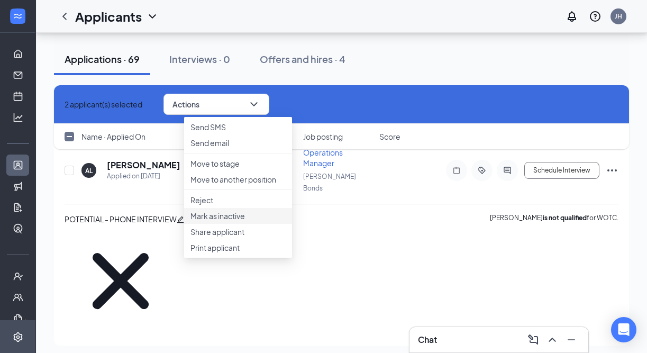
click at [244, 221] on p "Mark as inactive" at bounding box center [238, 216] width 95 height 11
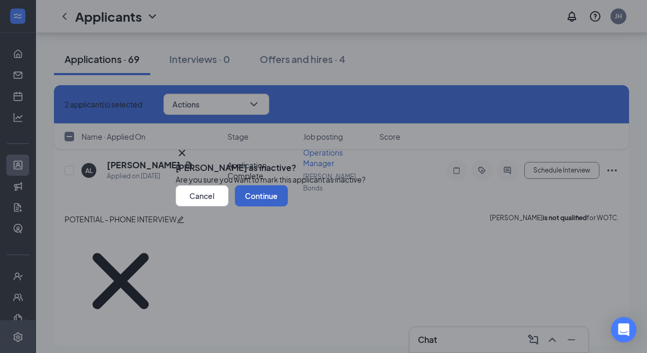
click at [288, 206] on button "Continue" at bounding box center [261, 195] width 53 height 21
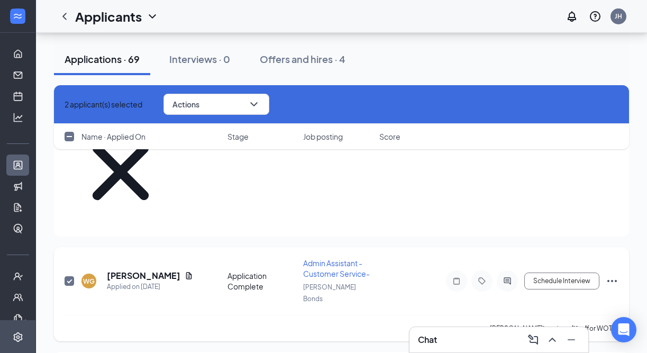
scroll to position [233, 0]
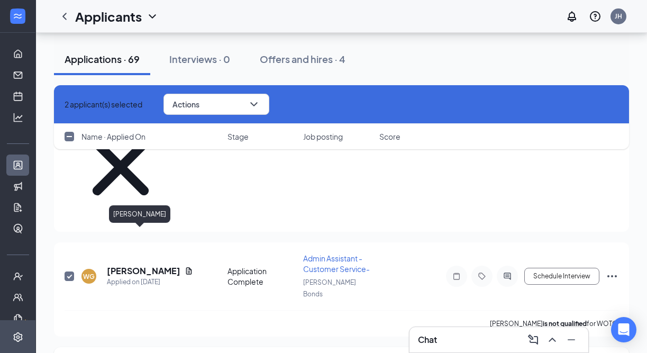
checkbox input "false"
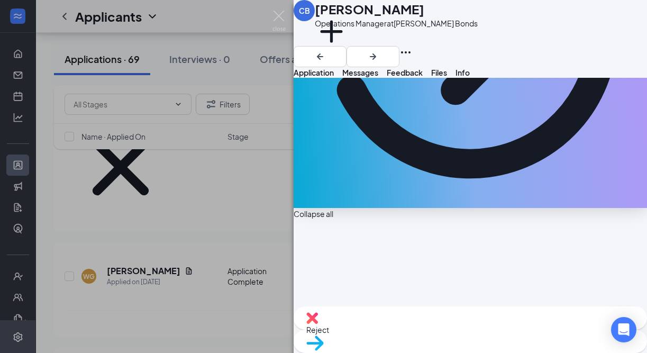
scroll to position [250, 0]
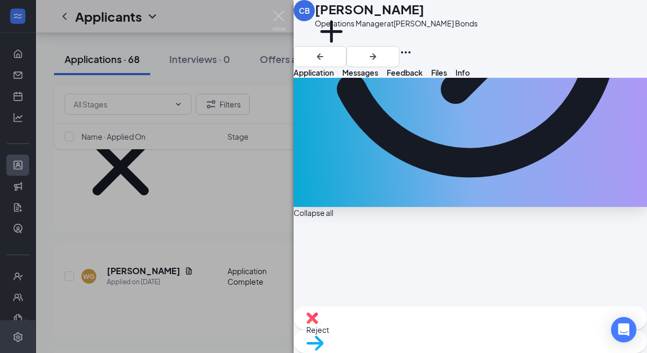
scroll to position [238, 0]
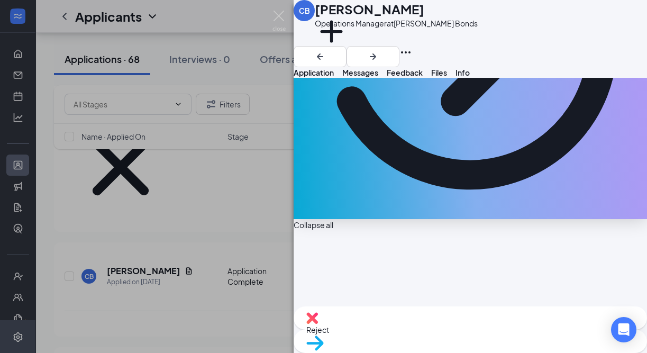
click at [378, 77] on span "Messages" at bounding box center [360, 73] width 36 height 10
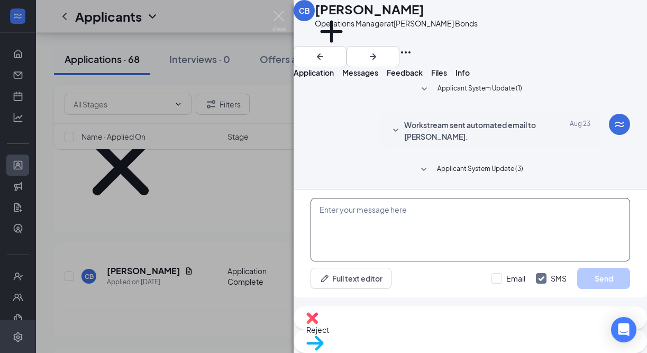
scroll to position [14, 0]
paste textarea "This is [PERSON_NAME] from [PERSON_NAME] Bonds. I am conducting phone interview…"
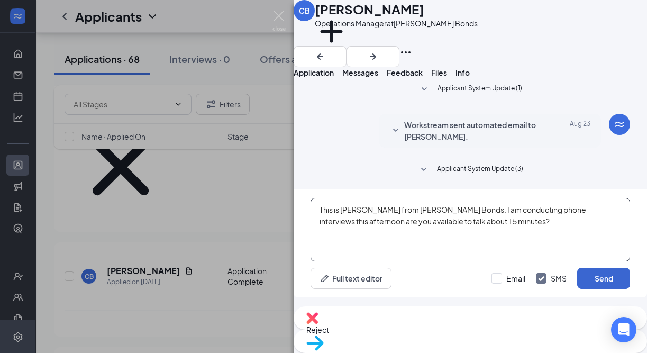
type textarea "This is [PERSON_NAME] from [PERSON_NAME] Bonds. I am conducting phone interview…"
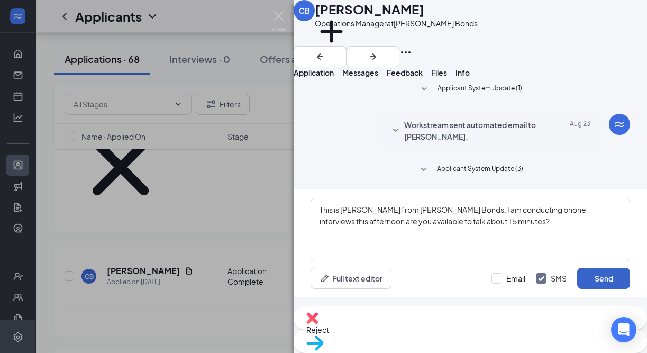
click at [584, 289] on button "Send" at bounding box center [604, 278] width 53 height 21
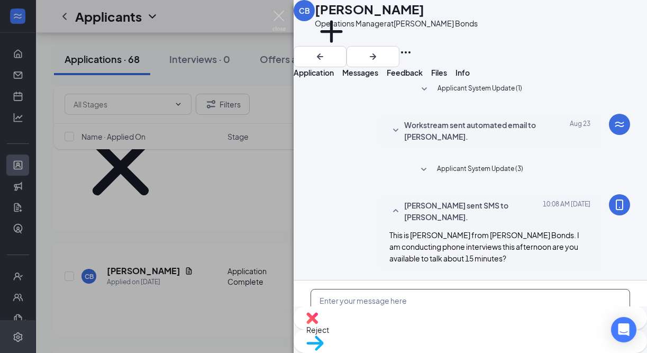
scroll to position [94, 0]
click at [348, 50] on button "Add a tag" at bounding box center [331, 37] width 33 height 45
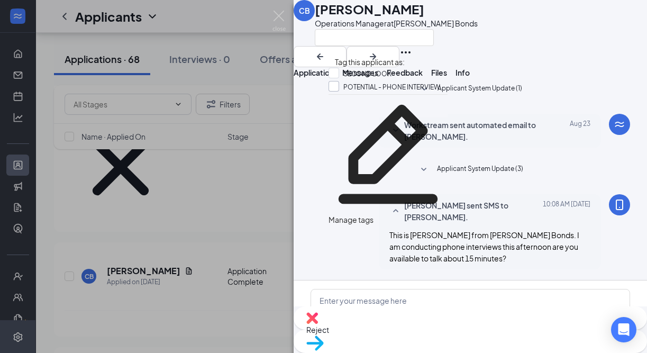
click at [344, 93] on input "POTENTIAL - PHONE INTERVIEW" at bounding box center [385, 87] width 112 height 12
checkbox input "true"
click at [264, 22] on div "CB [PERSON_NAME] Operations Manager at [PERSON_NAME] Bonds Application Messages…" at bounding box center [323, 176] width 647 height 353
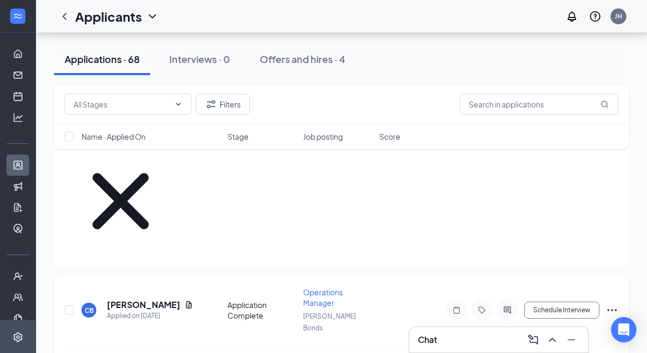
scroll to position [200, 0]
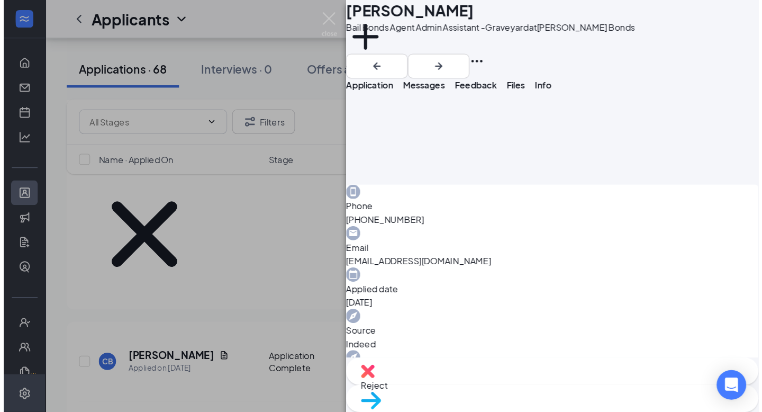
scroll to position [255, 0]
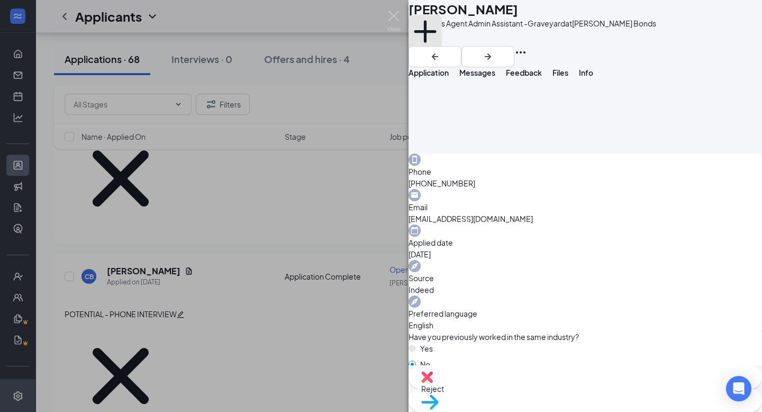
click at [442, 46] on button "Add a tag" at bounding box center [425, 37] width 33 height 45
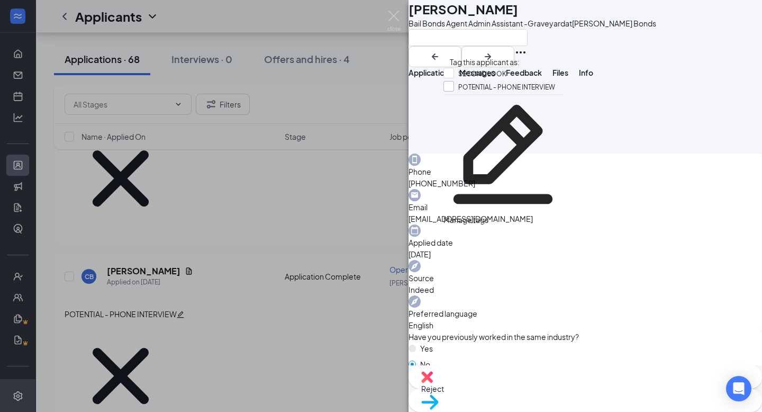
click at [460, 92] on input "POTENTIAL - PHONE INTERVIEW" at bounding box center [500, 87] width 112 height 12
checkbox input "true"
click at [609, 56] on div "AA [PERSON_NAME] Bail Bonds Agent Admin Assistant -Graveyard at [PERSON_NAME] B…" at bounding box center [586, 33] width 354 height 67
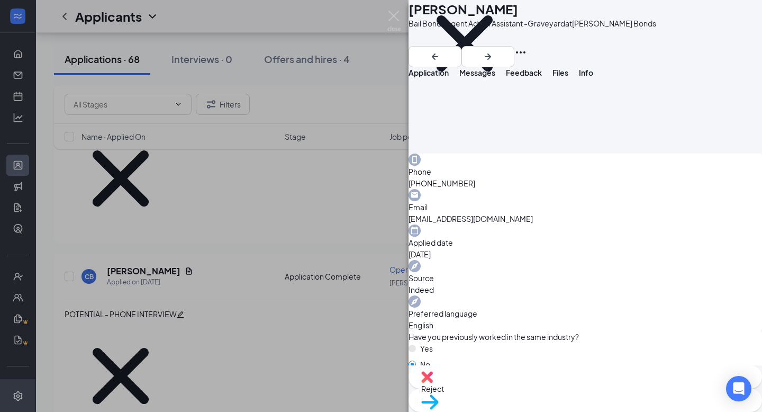
click at [495, 77] on span "Messages" at bounding box center [477, 73] width 36 height 10
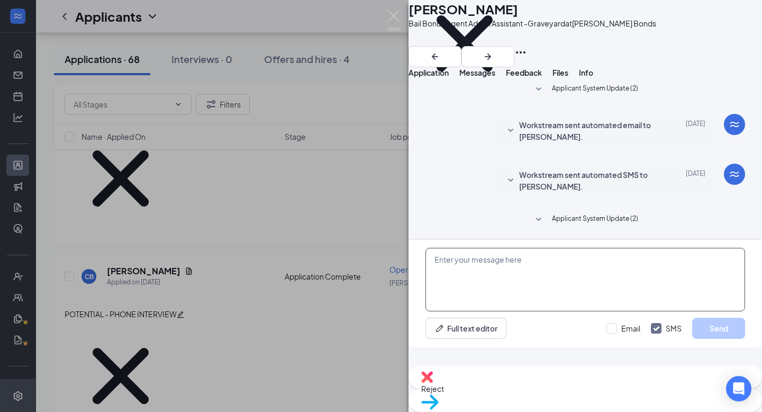
scroll to position [5, 0]
paste textarea "This is [PERSON_NAME] from [PERSON_NAME] Bonds. I am conducting phone interview…"
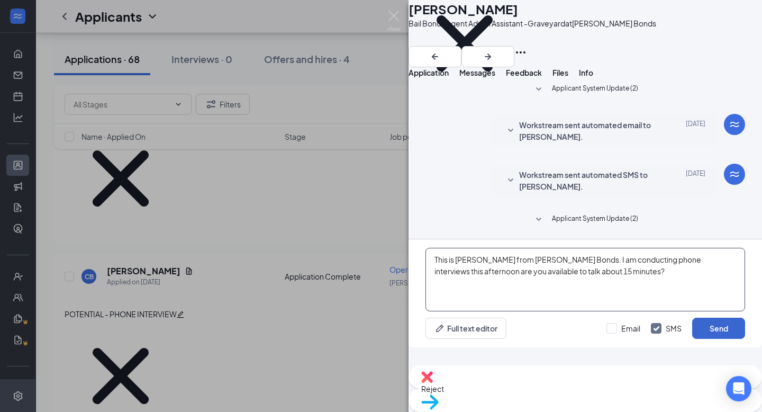
type textarea "This is [PERSON_NAME] from [PERSON_NAME] Bonds. I am conducting phone interview…"
click at [647, 339] on button "Send" at bounding box center [718, 328] width 53 height 21
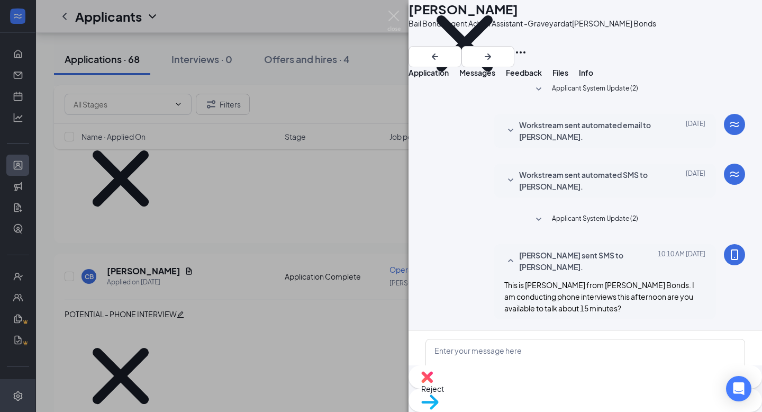
scroll to position [85, 0]
click at [396, 18] on img at bounding box center [393, 21] width 13 height 21
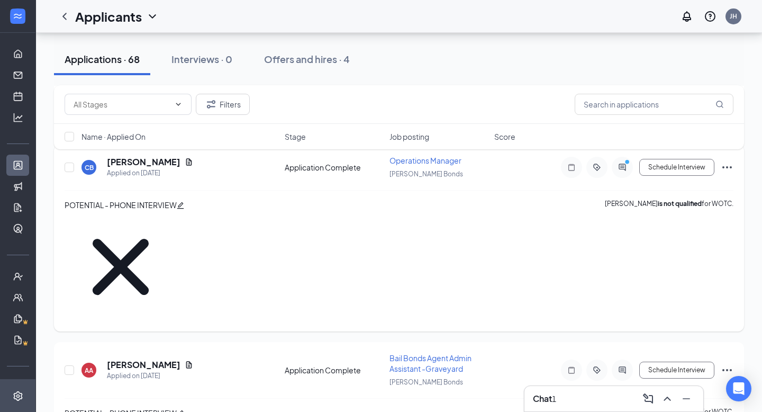
scroll to position [336, 0]
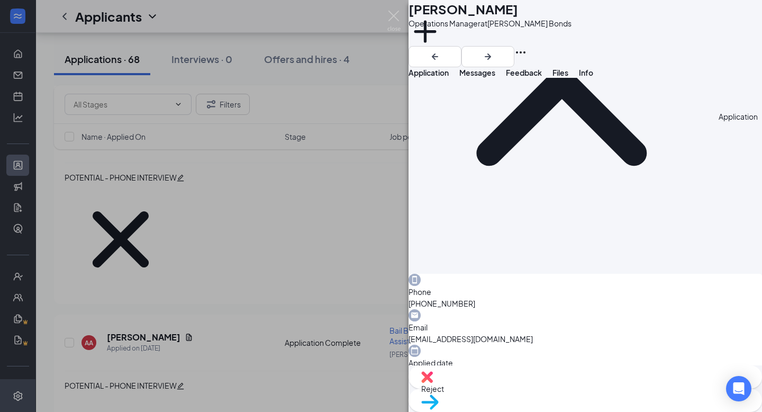
scroll to position [144, 0]
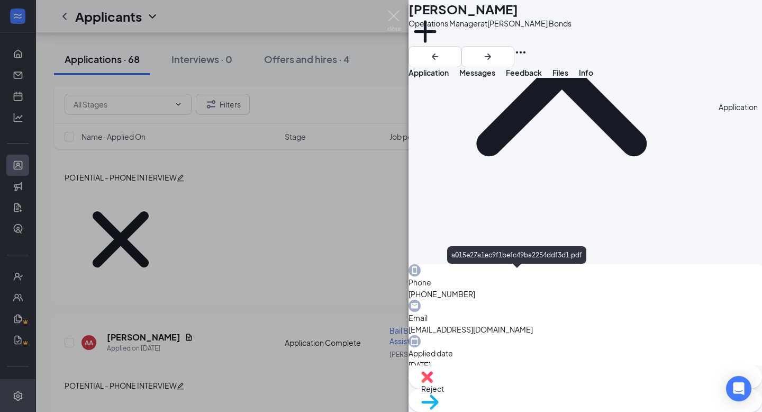
click at [395, 15] on img at bounding box center [393, 21] width 13 height 21
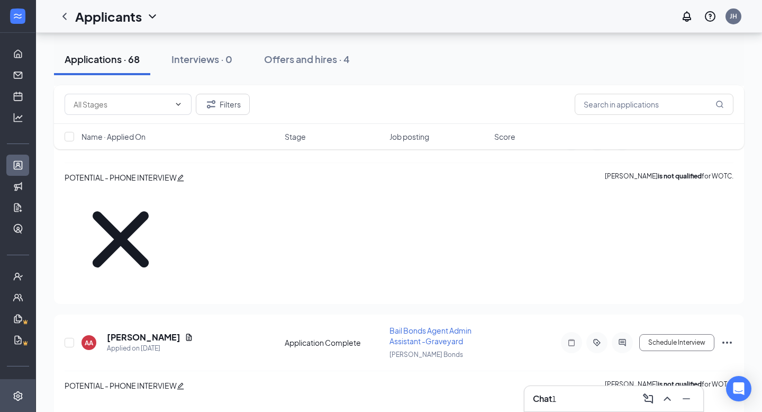
checkbox input "true"
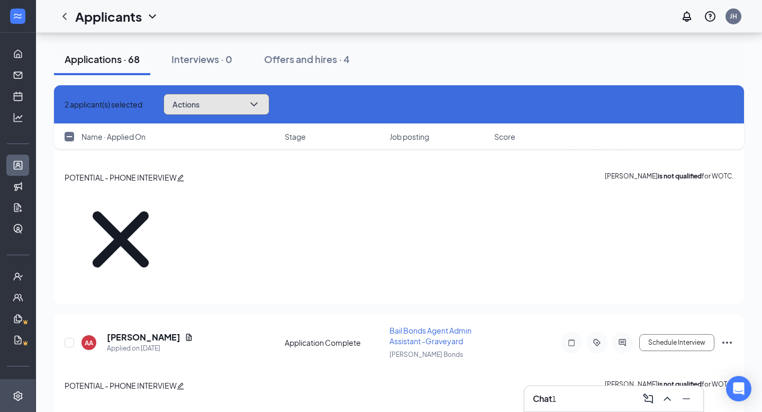
click at [238, 105] on button "Actions" at bounding box center [217, 104] width 106 height 21
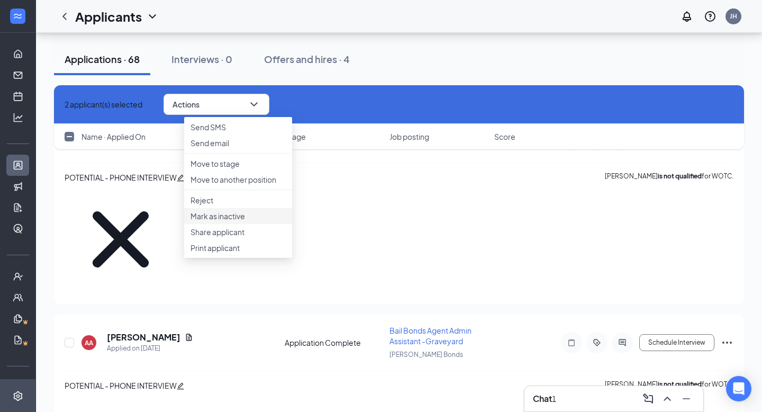
click at [238, 221] on p "Mark as inactive" at bounding box center [238, 216] width 95 height 11
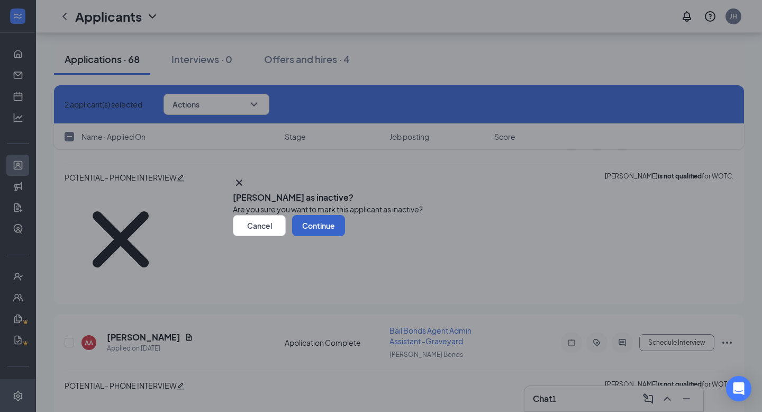
click at [345, 236] on button "Continue" at bounding box center [318, 225] width 53 height 21
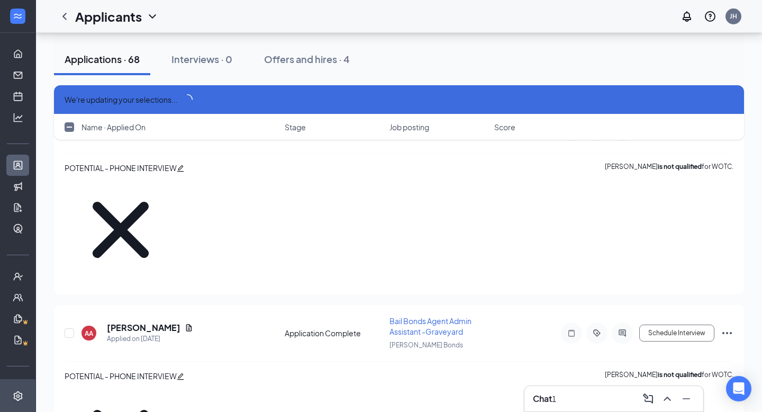
click at [544, 353] on h3 "Chat" at bounding box center [542, 399] width 19 height 12
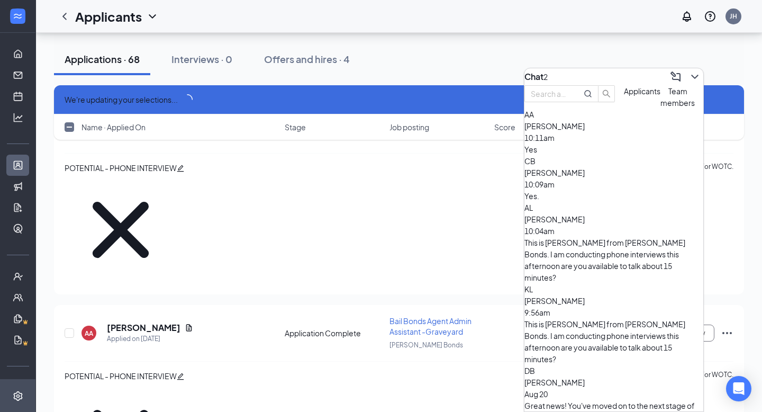
click at [632, 190] on div "[PERSON_NAME] 10:09am" at bounding box center [614, 178] width 179 height 23
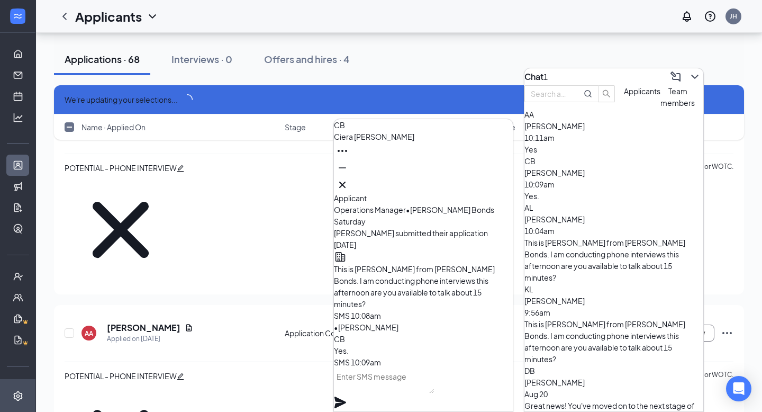
click at [434, 353] on textarea at bounding box center [384, 380] width 100 height 25
type textarea "G"
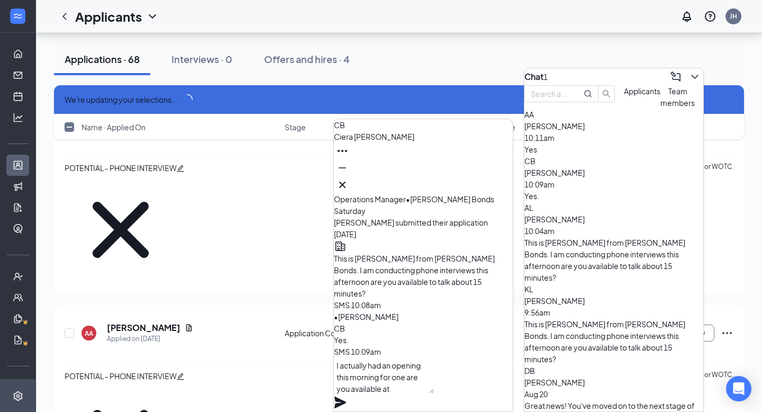
type textarea "I actually had an opening this morning for one are you available at [GEOGRAPHIC…"
click at [347, 353] on icon "Plane" at bounding box center [340, 402] width 13 height 13
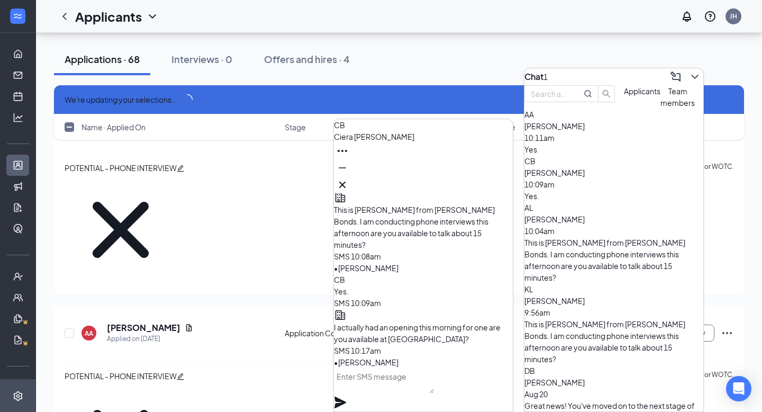
click at [581, 155] on div "Yes" at bounding box center [614, 149] width 179 height 12
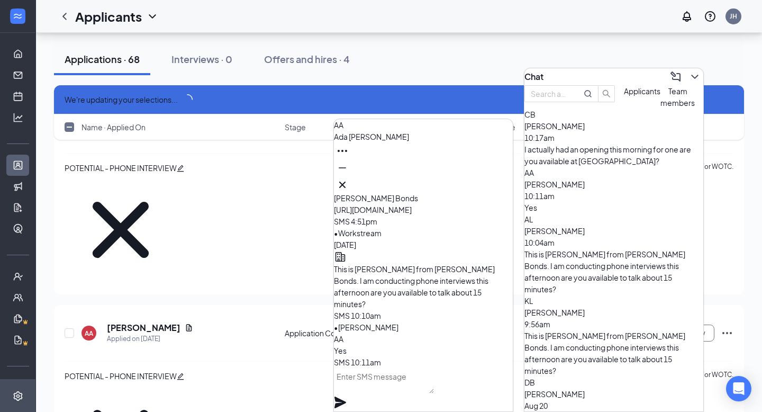
click at [426, 353] on textarea at bounding box center [384, 380] width 100 height 25
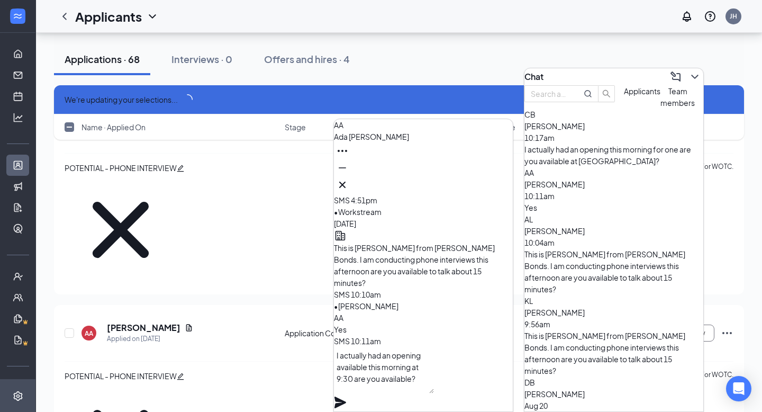
type textarea "I actually had an opening available this morning at 9:30 are you available?"
click at [347, 353] on icon "Plane" at bounding box center [340, 402] width 13 height 13
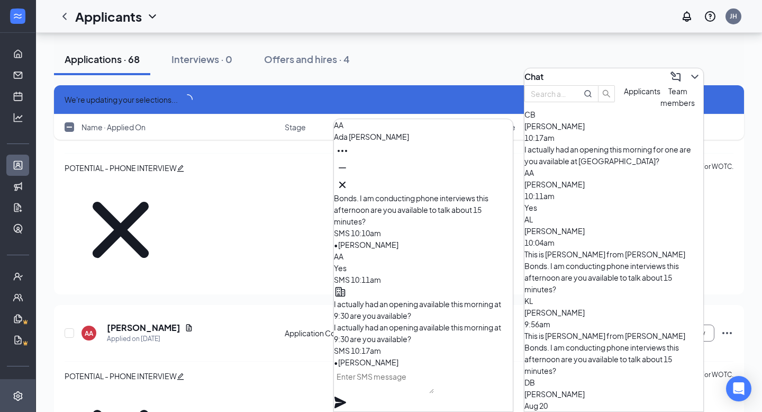
click at [576, 208] on div "Yes" at bounding box center [614, 208] width 179 height 12
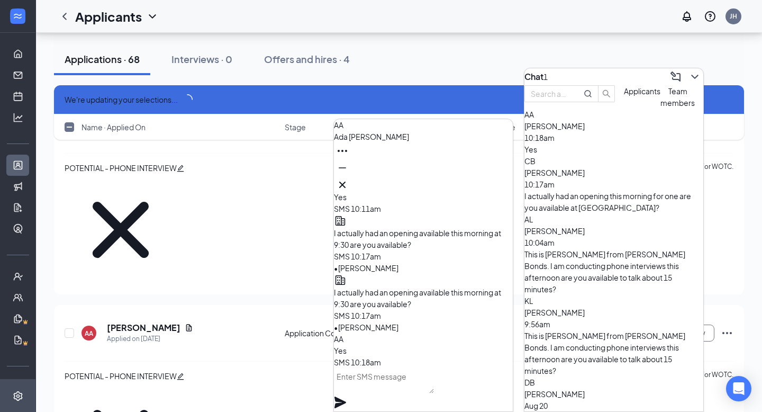
click at [434, 353] on textarea at bounding box center [384, 380] width 100 height 25
click at [604, 211] on div "CB [PERSON_NAME] 10:17am I actually had an opening this morning for one are you…" at bounding box center [614, 184] width 179 height 58
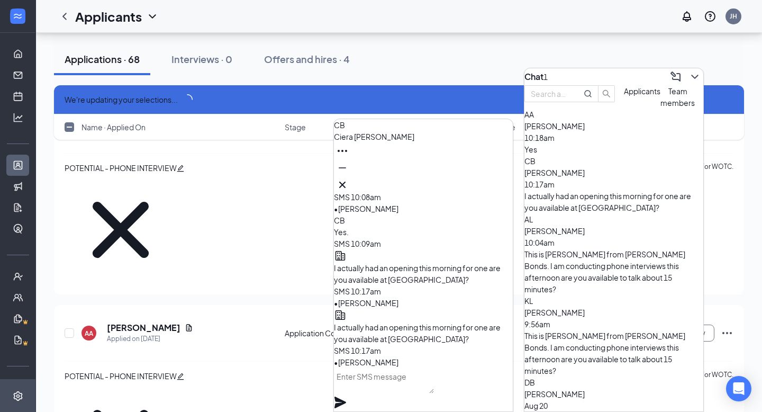
click at [606, 155] on div "Yes" at bounding box center [614, 149] width 179 height 12
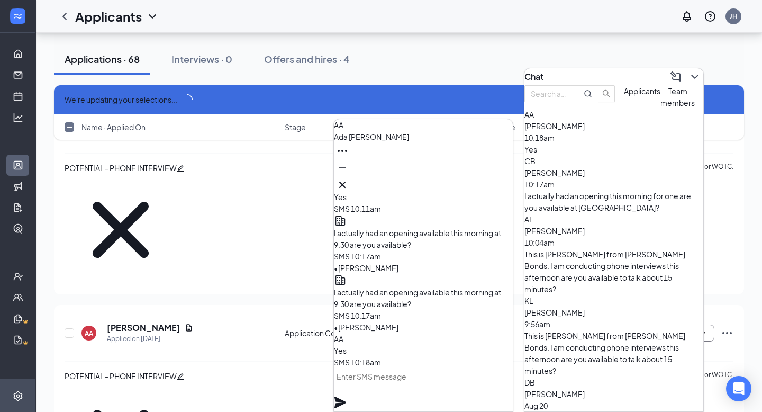
click at [434, 353] on textarea at bounding box center [384, 380] width 100 height 25
type textarea "g"
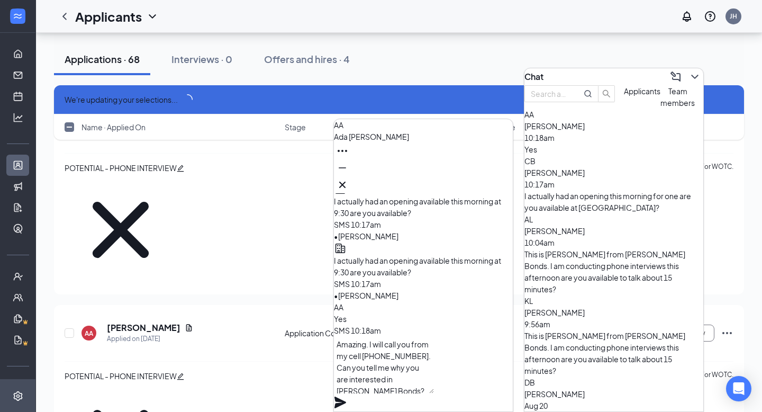
type textarea "Amazing. I will call you from my cell [PHONE_NUMBER]. Can you tell me why you a…"
click at [346, 353] on icon "Plane" at bounding box center [341, 402] width 12 height 12
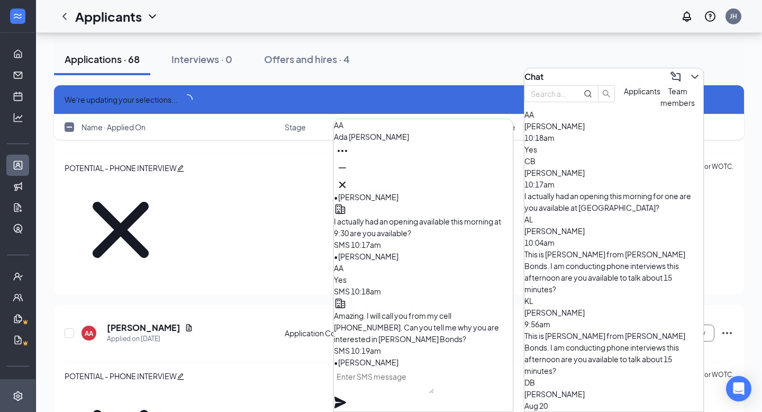
scroll to position [0, 0]
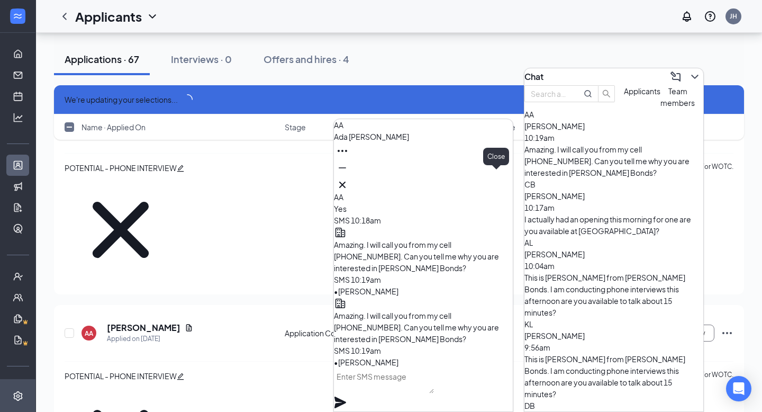
click at [349, 182] on icon "Cross" at bounding box center [342, 184] width 13 height 13
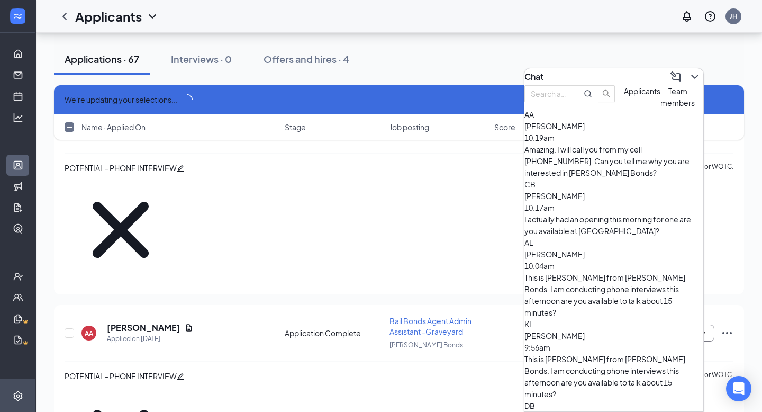
click at [575, 173] on div "Amazing. I will call you from my cell [PHONE_NUMBER]. Can you tell me why you a…" at bounding box center [614, 160] width 179 height 35
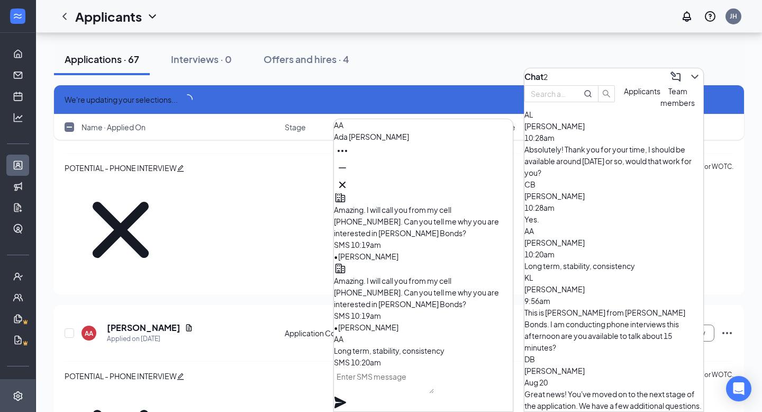
checkbox input "false"
click at [511, 41] on div "Applications · 67 Interviews · 0 Offers and hires · 4" at bounding box center [399, 59] width 690 height 53
click at [612, 176] on div "AL [PERSON_NAME] 10:28am Absolutely! Thank you for your time, I should be avail…" at bounding box center [614, 144] width 179 height 70
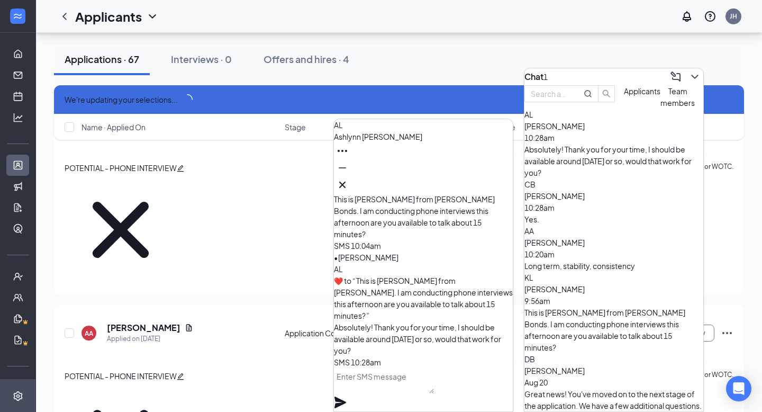
click at [612, 197] on div "[PERSON_NAME] 10:28am" at bounding box center [614, 201] width 179 height 23
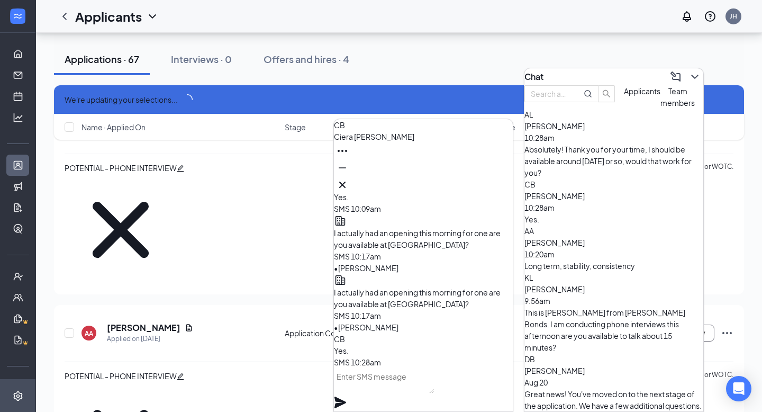
scroll to position [1, 0]
click at [585, 198] on span "[PERSON_NAME]" at bounding box center [555, 196] width 60 height 10
click at [349, 178] on icon "Cross" at bounding box center [342, 184] width 13 height 13
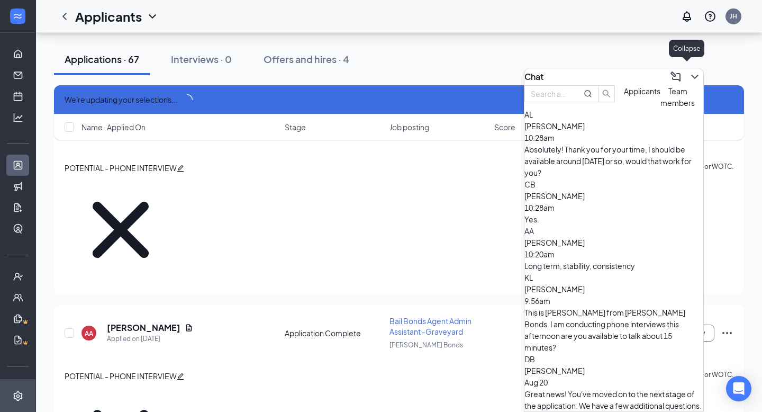
click at [647, 70] on icon "ChevronDown" at bounding box center [695, 76] width 13 height 13
